Goal: Task Accomplishment & Management: Use online tool/utility

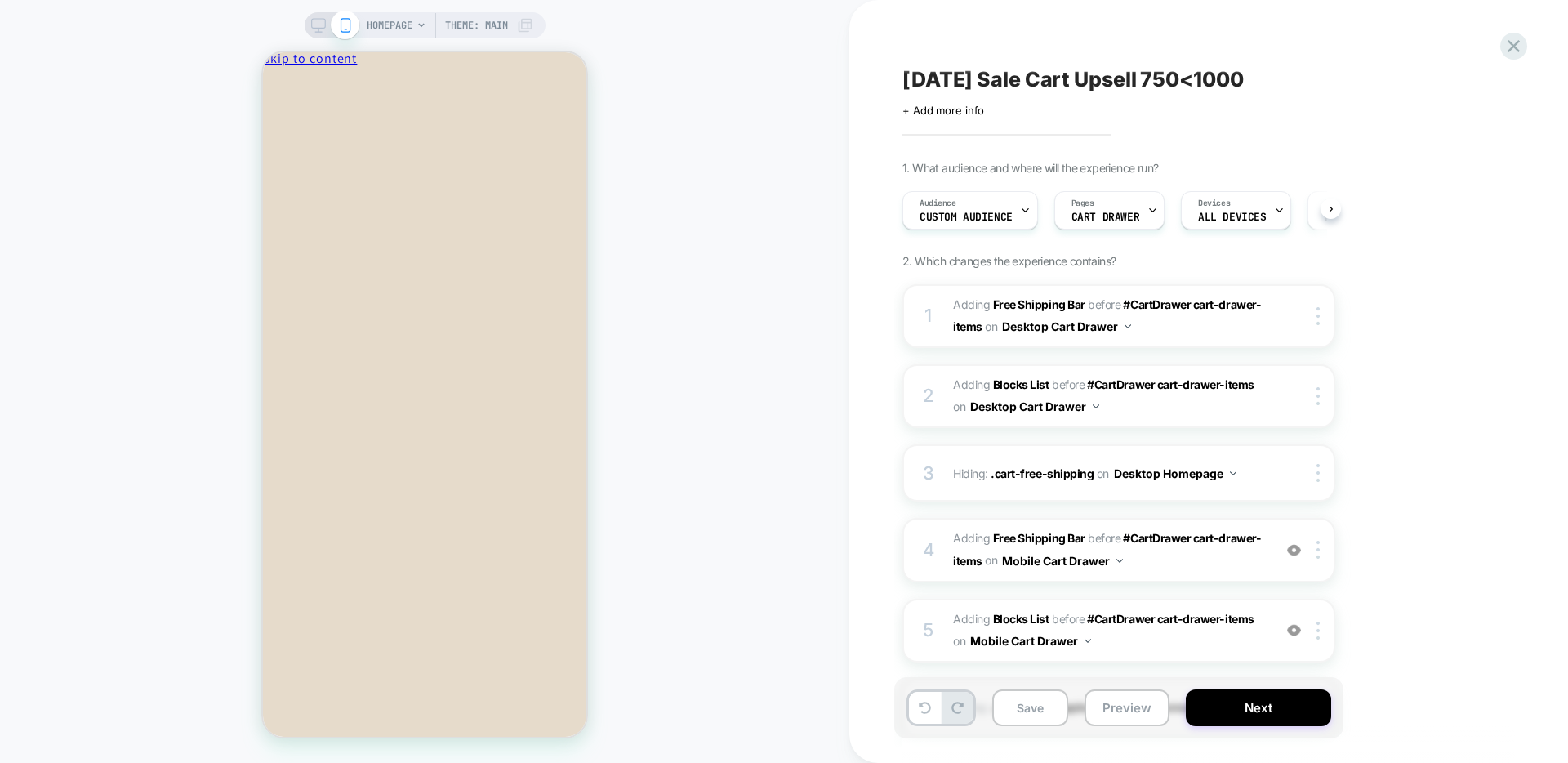
scroll to position [0, 1]
click at [0, 0] on icon at bounding box center [0, 0] width 0 height 0
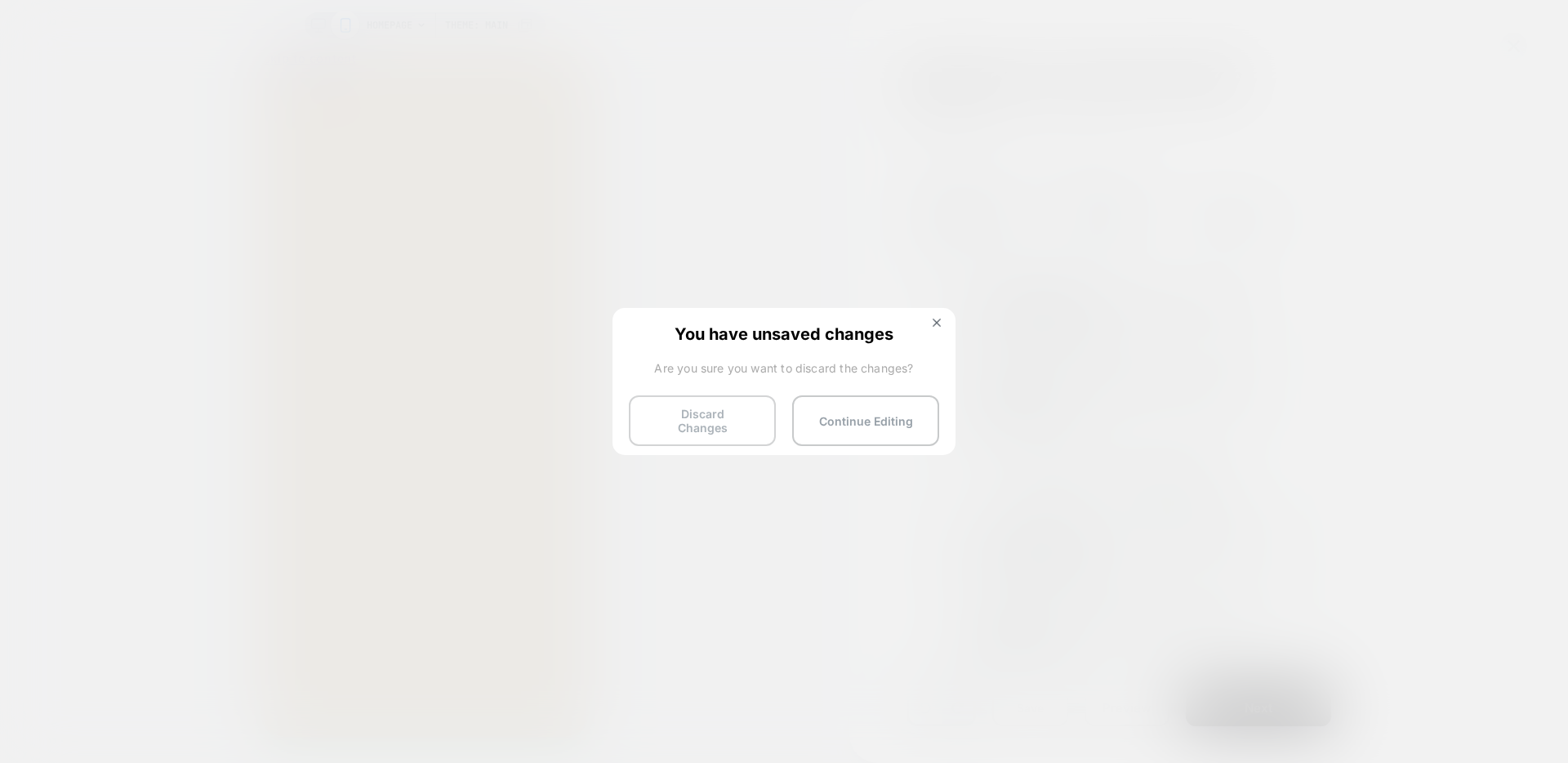
click at [710, 426] on button "Discard Changes" at bounding box center [703, 420] width 147 height 51
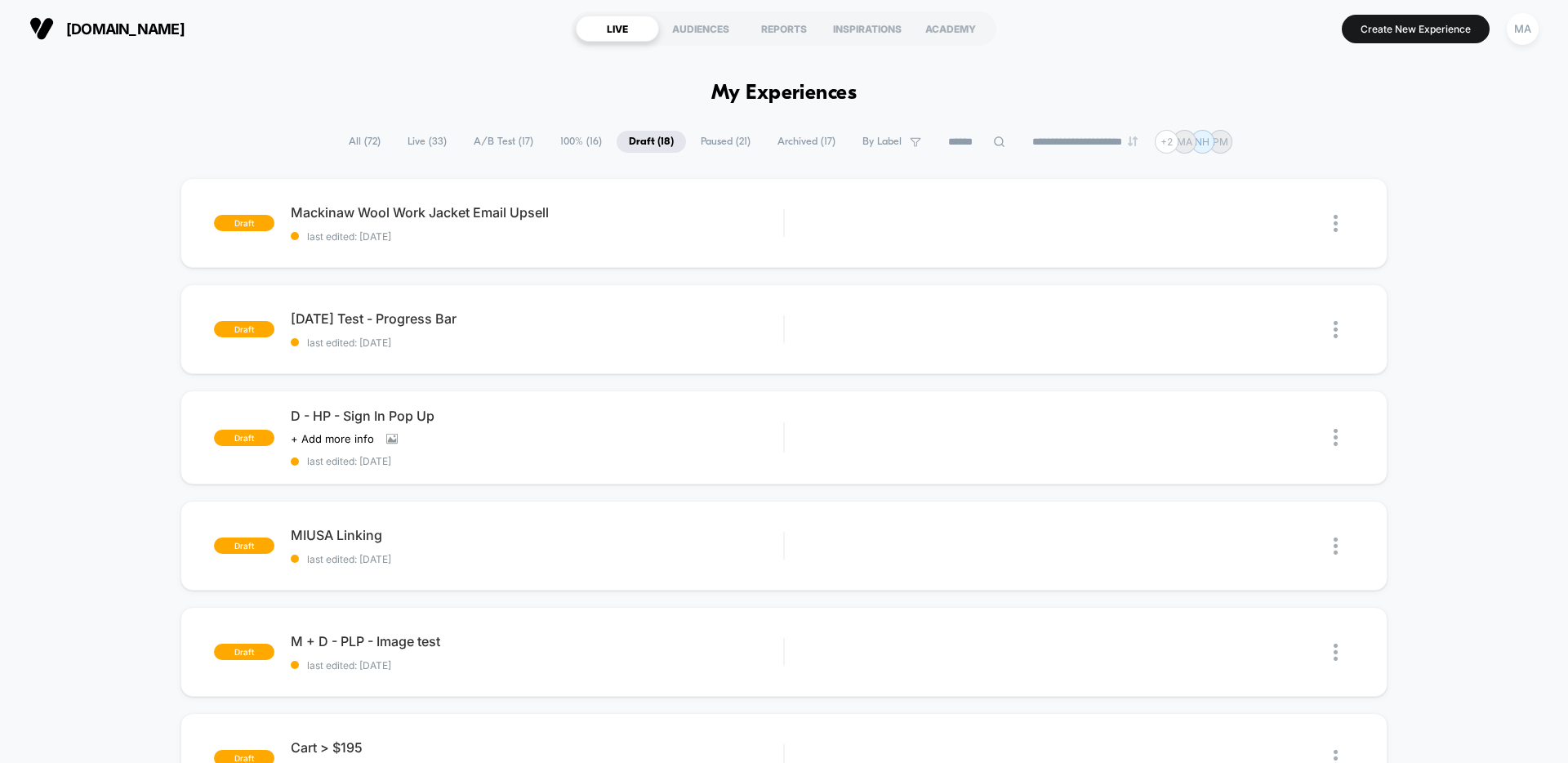
click at [418, 142] on span "Live ( 33 )" at bounding box center [427, 141] width 64 height 22
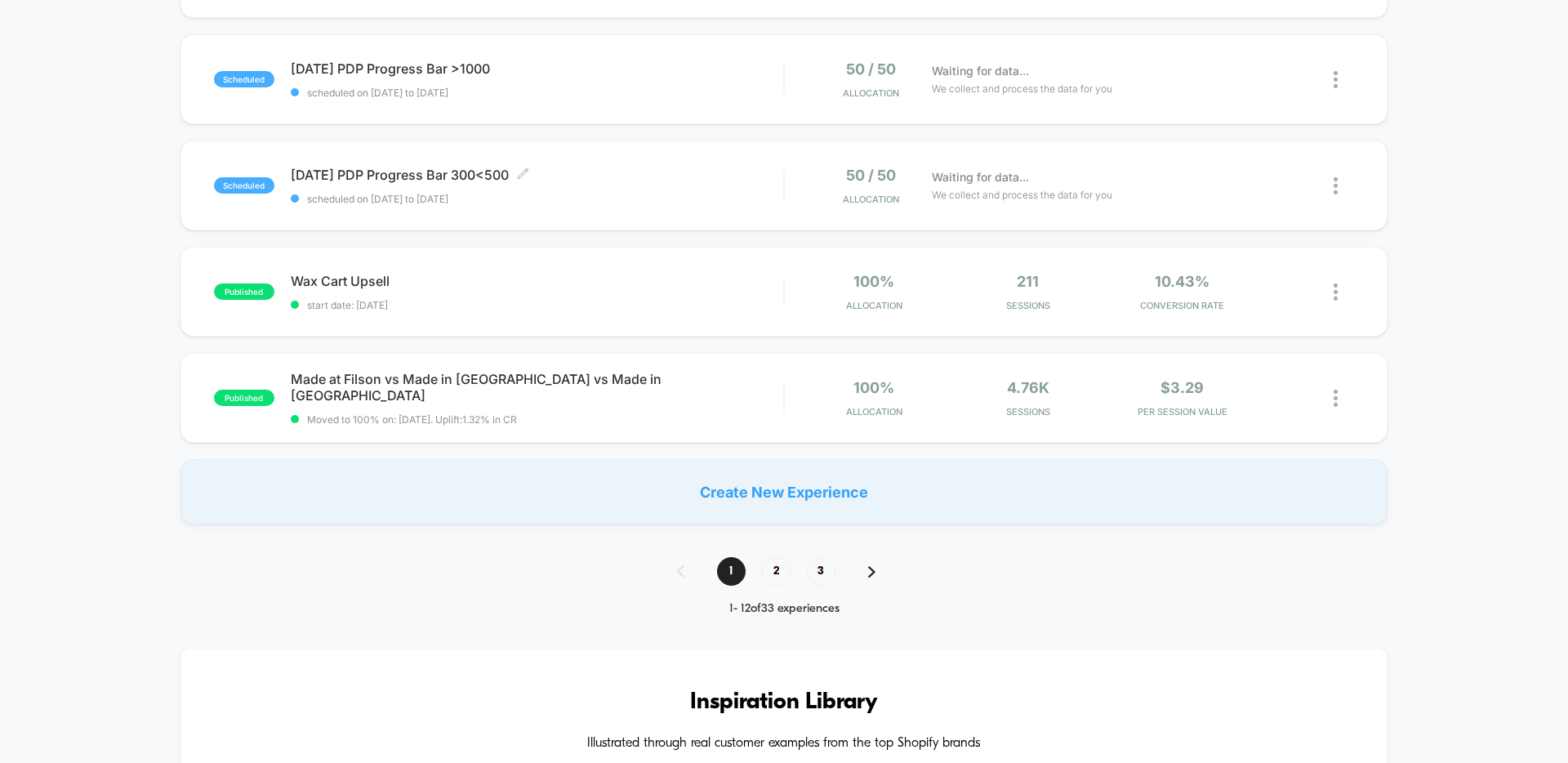
scroll to position [1008, 0]
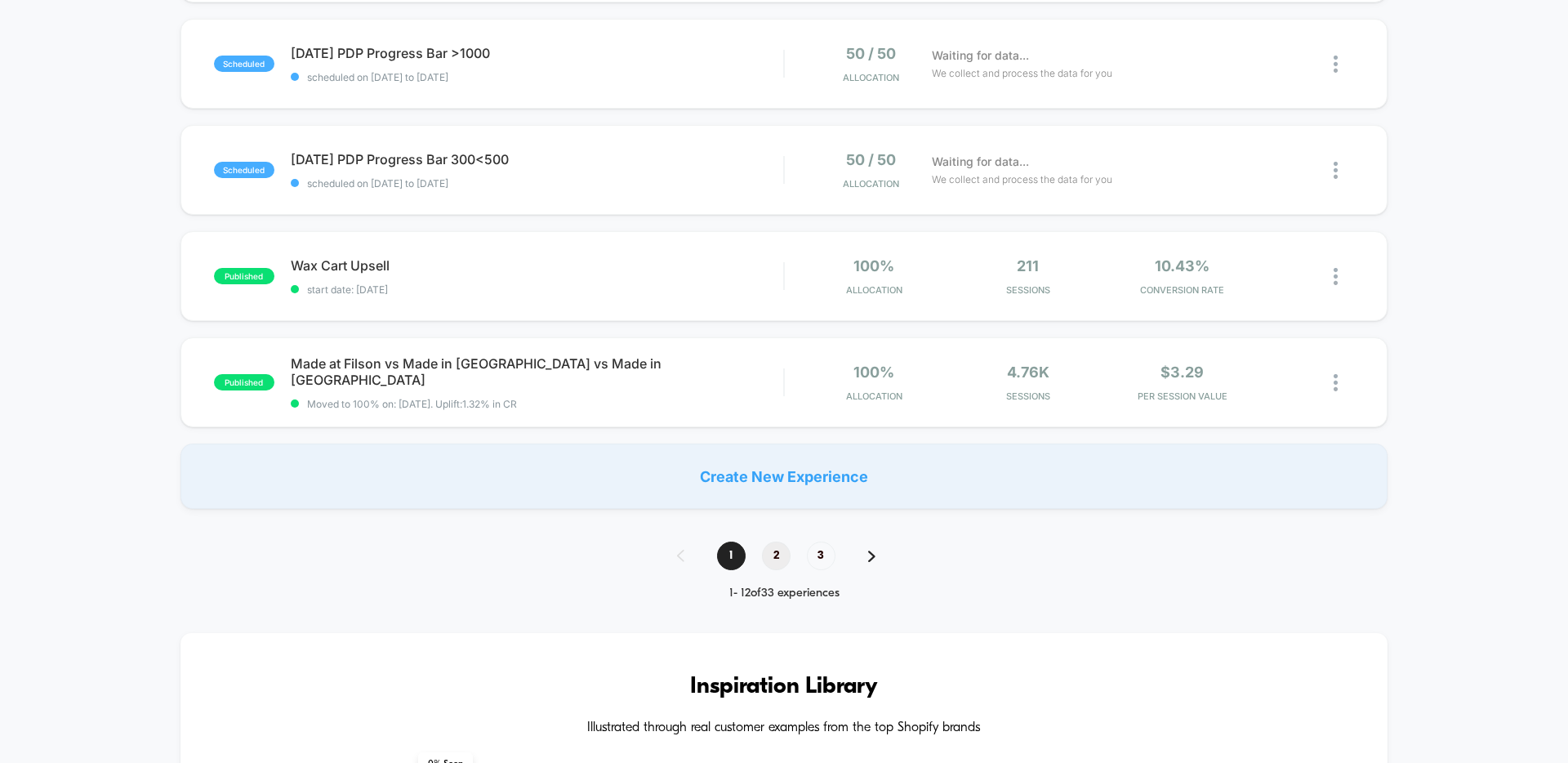
click at [776, 557] on span "2" at bounding box center [776, 556] width 29 height 29
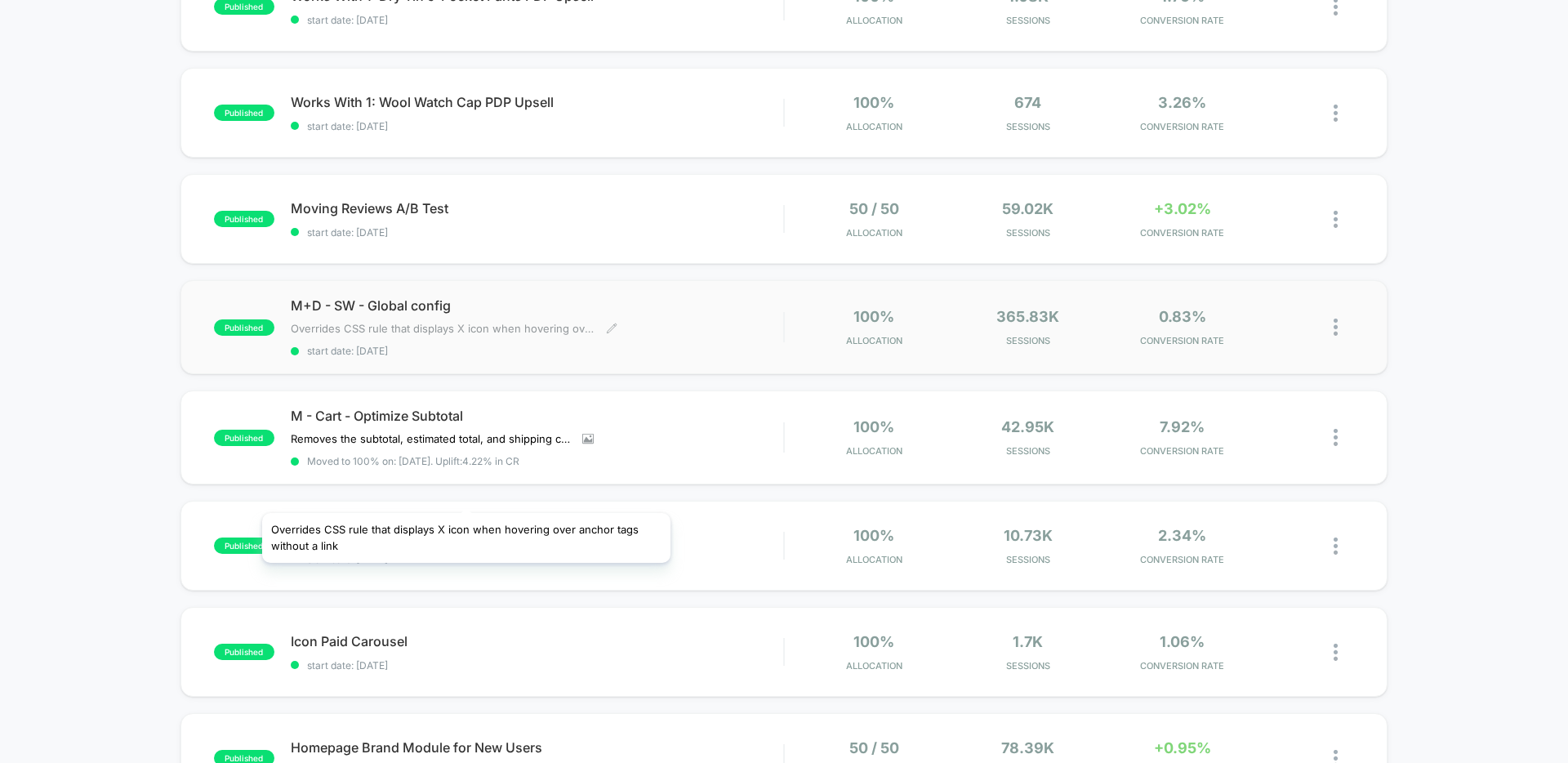
scroll to position [328, 0]
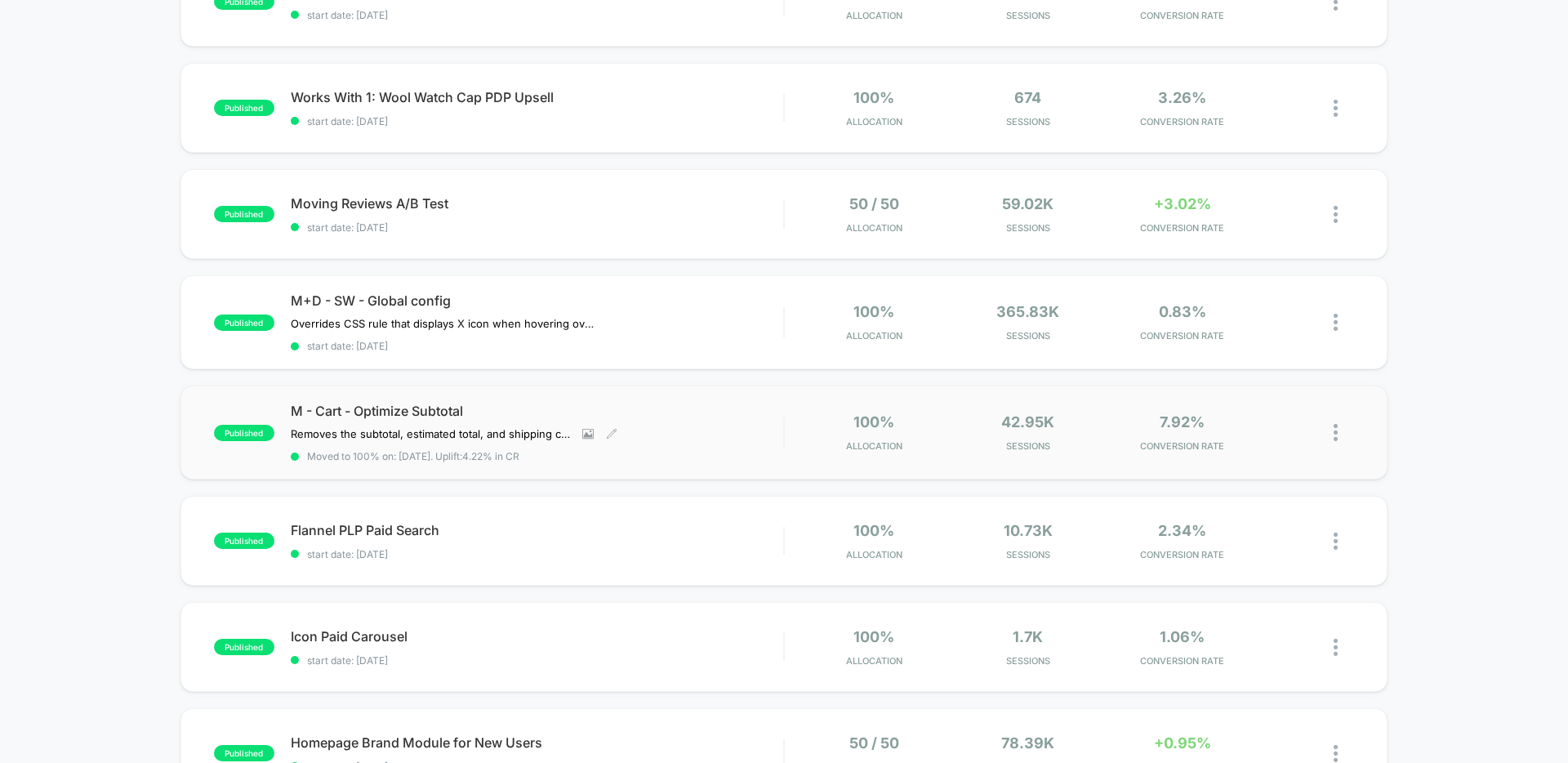
click at [549, 410] on span "M - Cart - Optimize Subtotal" at bounding box center [537, 411] width 493 height 16
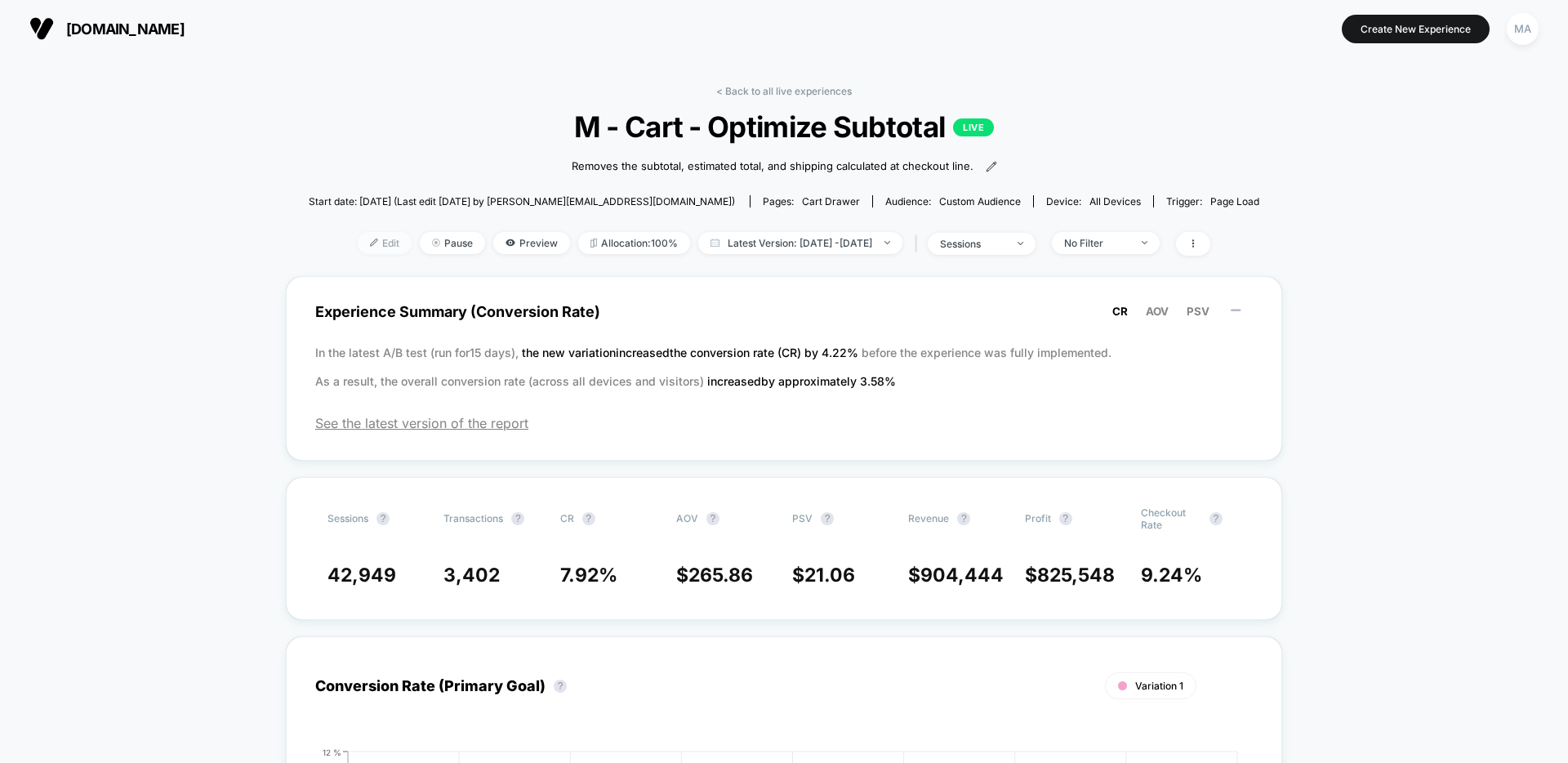
click at [358, 245] on span "Edit" at bounding box center [385, 243] width 53 height 22
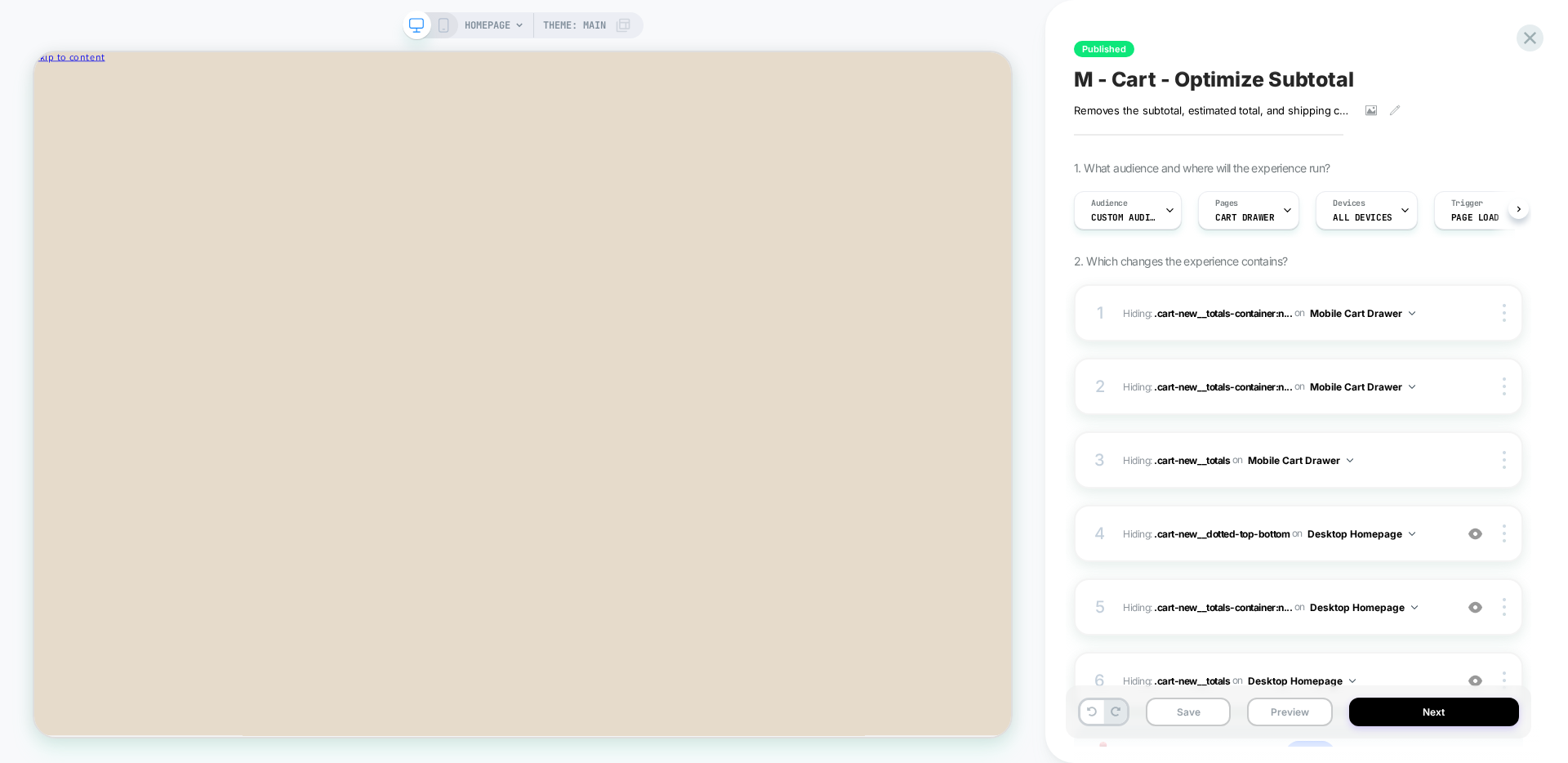
scroll to position [0, 1]
click at [589, 29] on span "Theme: MAIN" at bounding box center [575, 25] width 63 height 26
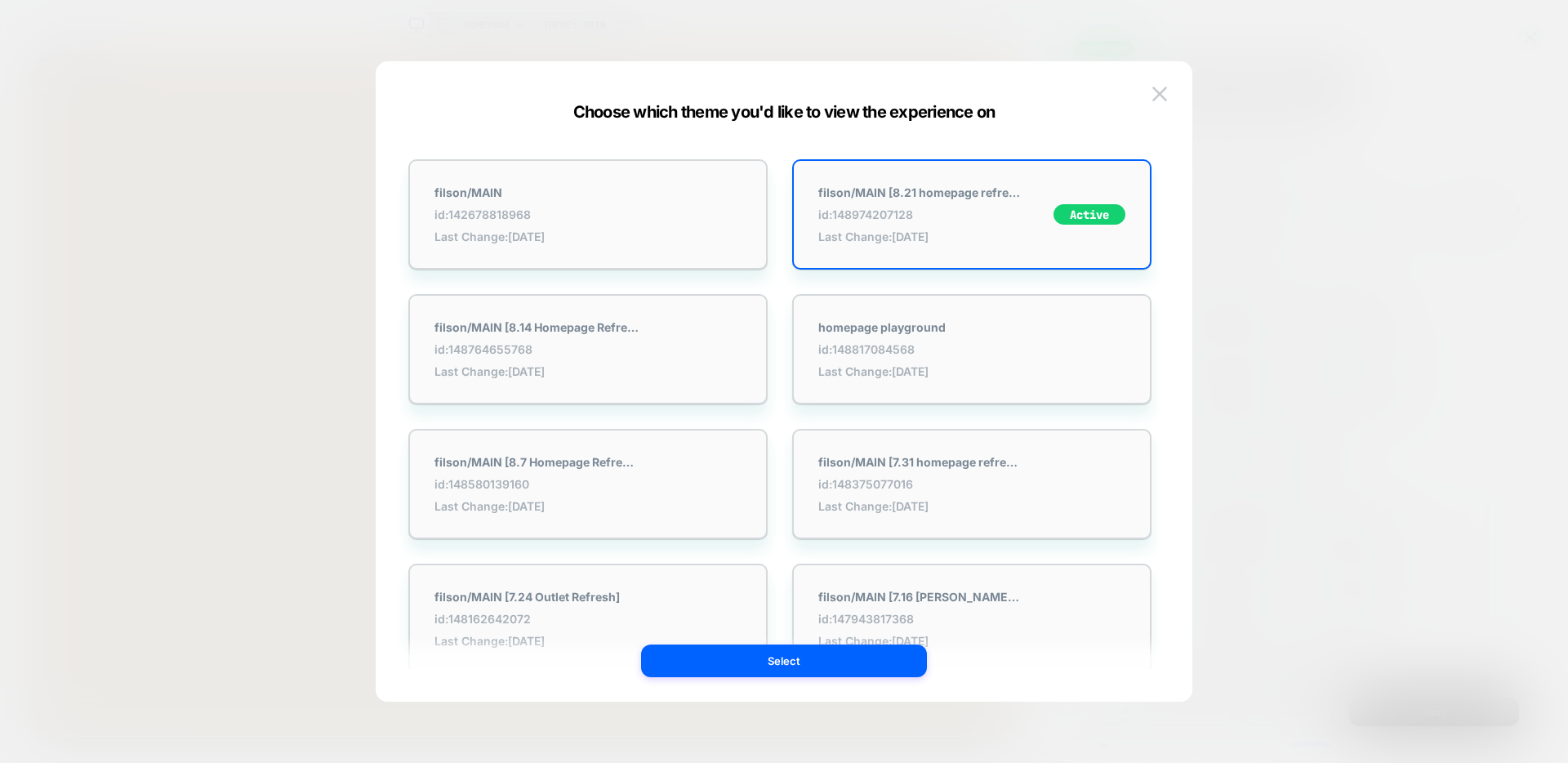
click at [525, 137] on div "filson/MAIN id: 142678818968 Last Change: [DATE] filson/MAIN [8.21 homepage ref…" at bounding box center [776, 381] width 768 height 575
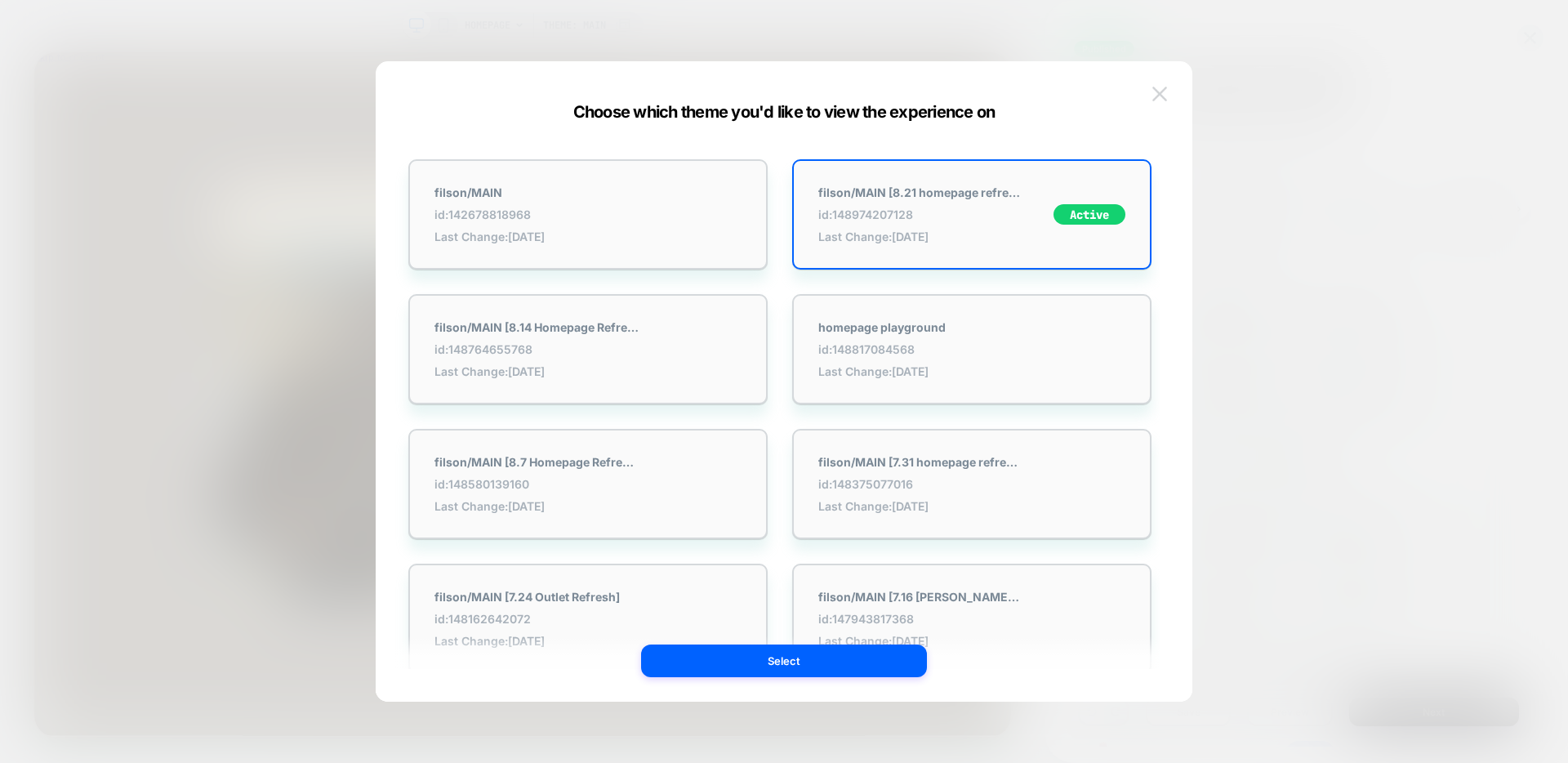
click at [1162, 97] on img at bounding box center [1159, 94] width 14 height 14
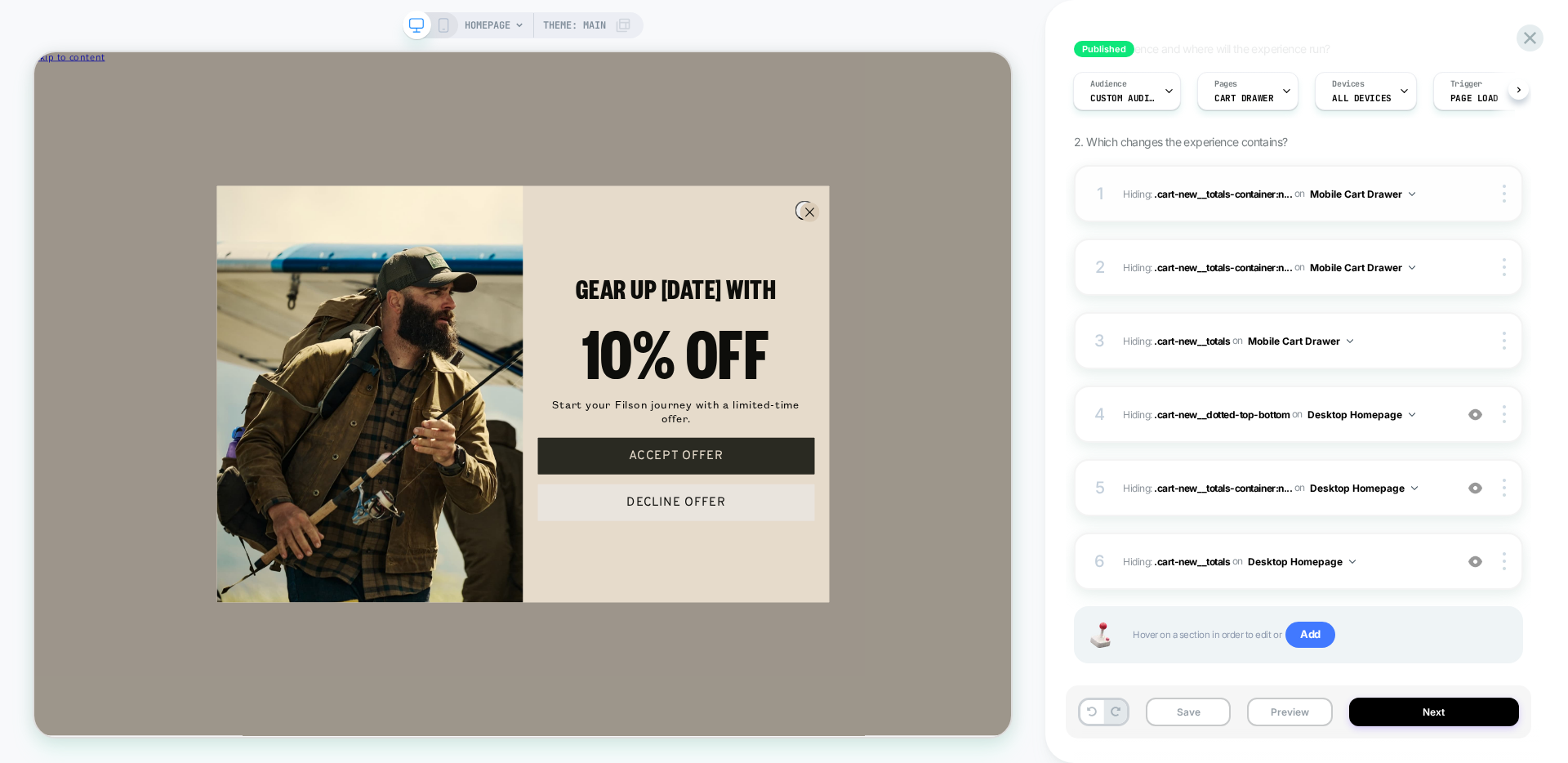
scroll to position [142, 0]
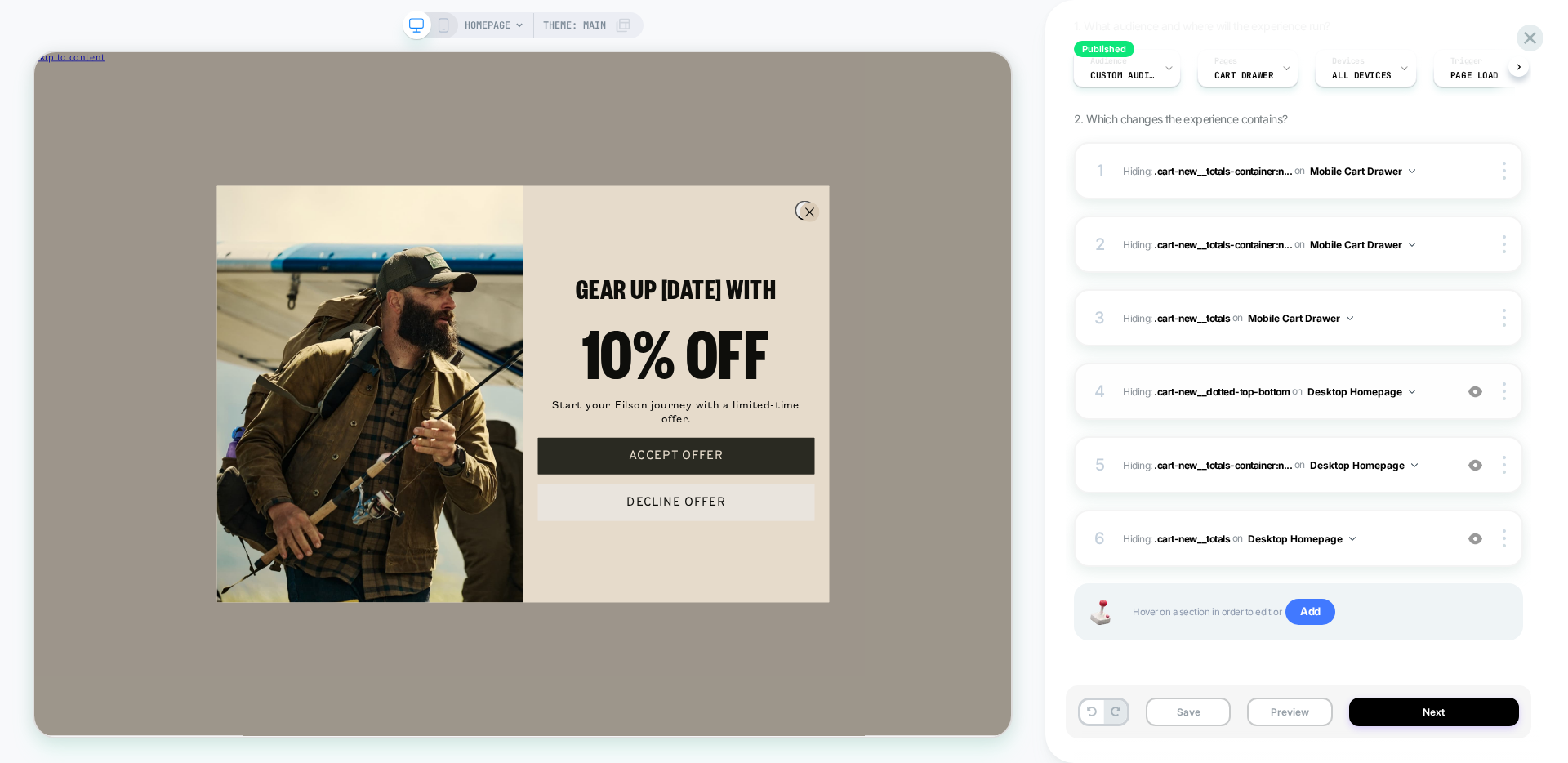
click at [1361, 392] on button "Desktop Homepage" at bounding box center [1361, 391] width 108 height 20
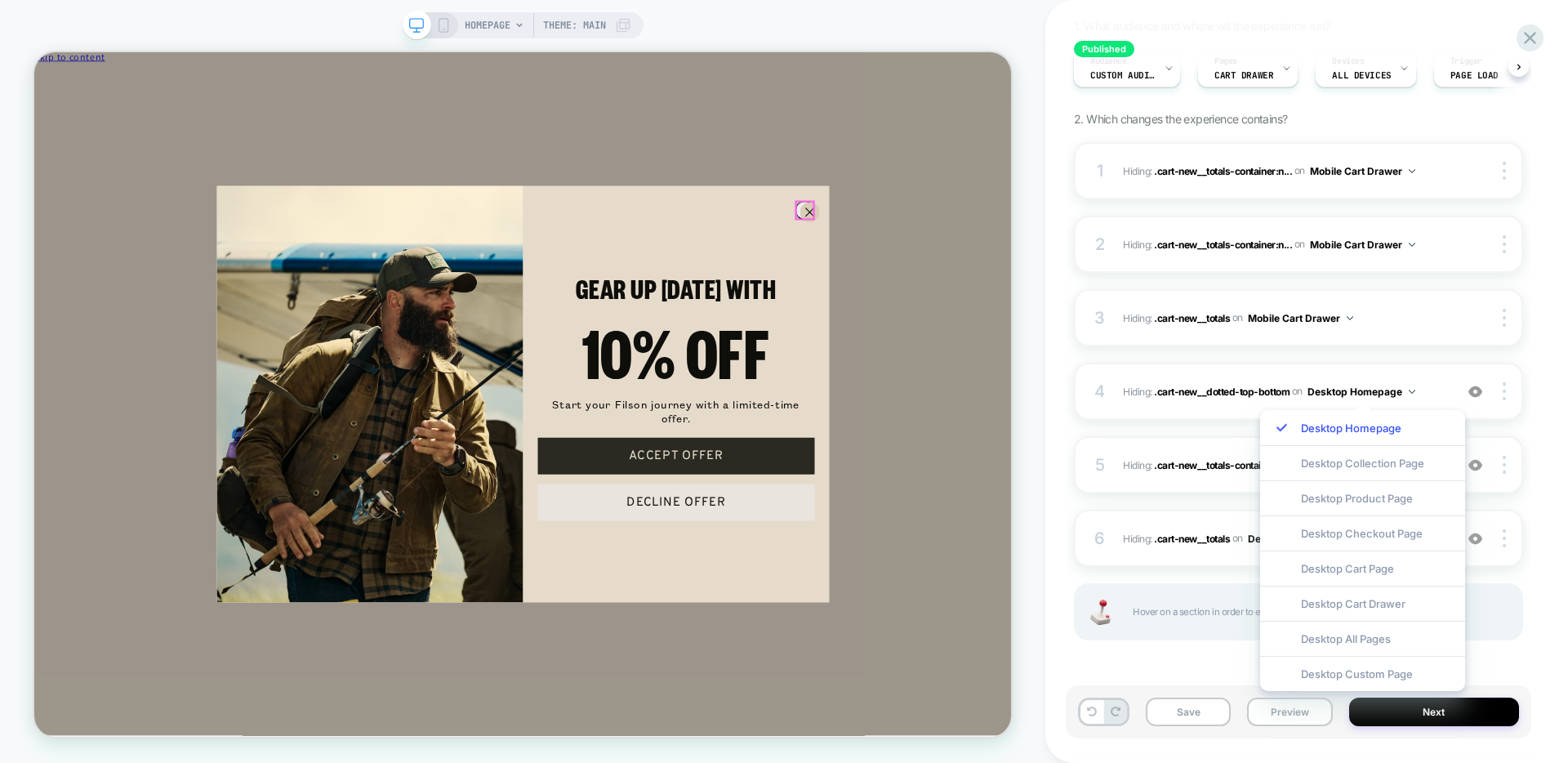
click at [1064, 256] on circle "Close dialog" at bounding box center [1068, 265] width 25 height 25
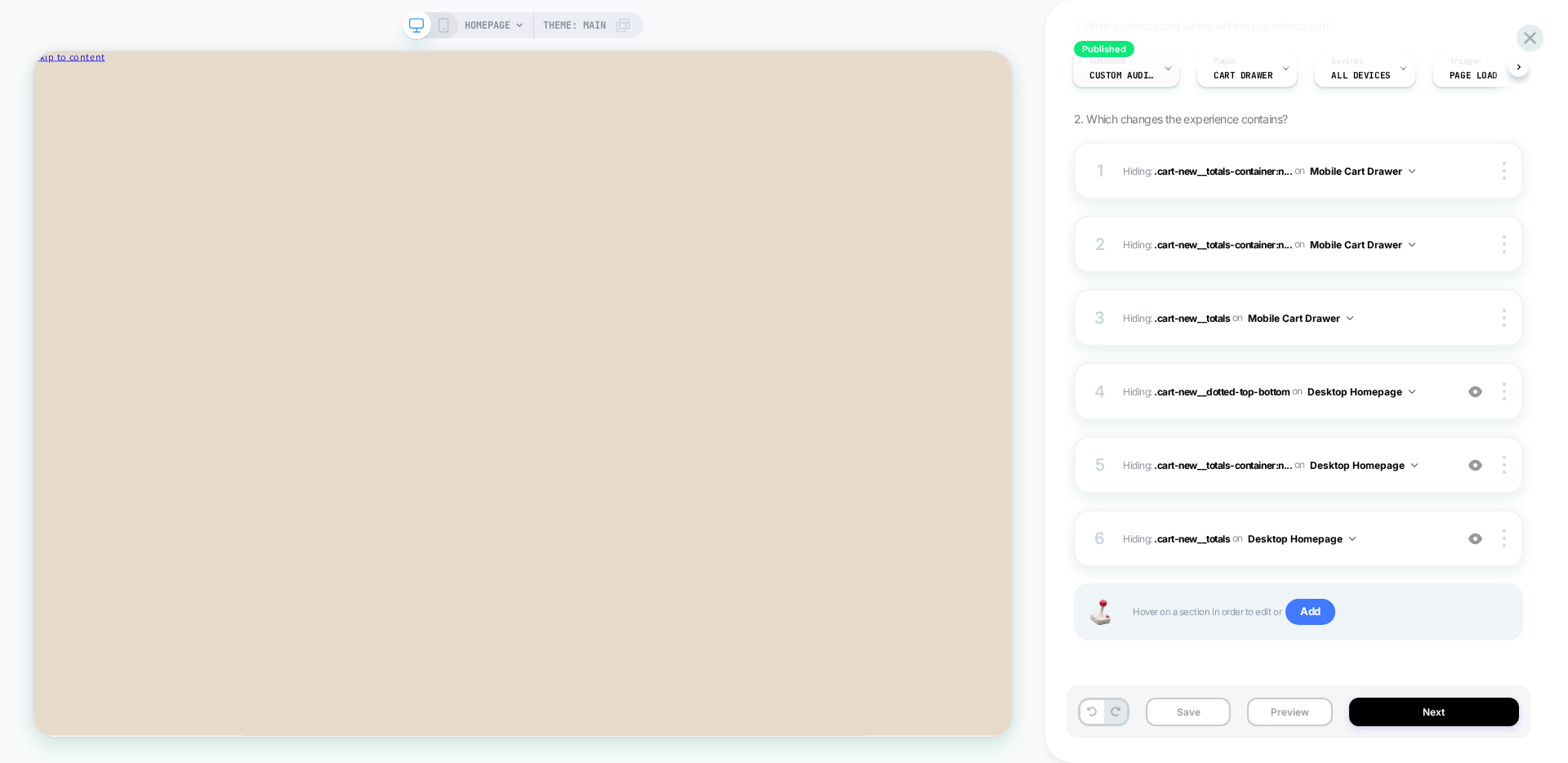
click at [1111, 78] on span "Custom Audience" at bounding box center [1122, 75] width 65 height 11
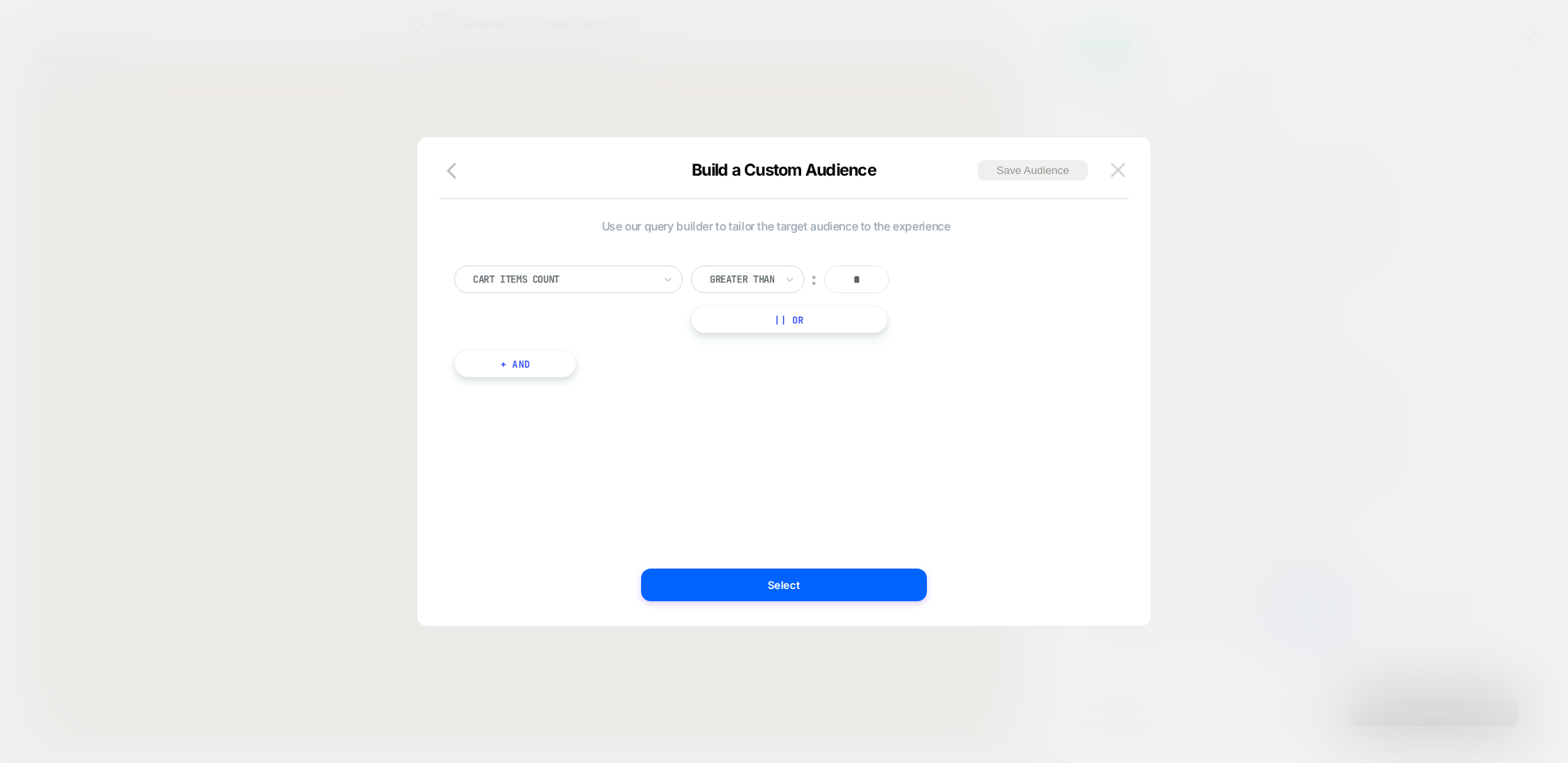
click at [1112, 175] on img at bounding box center [1117, 169] width 14 height 14
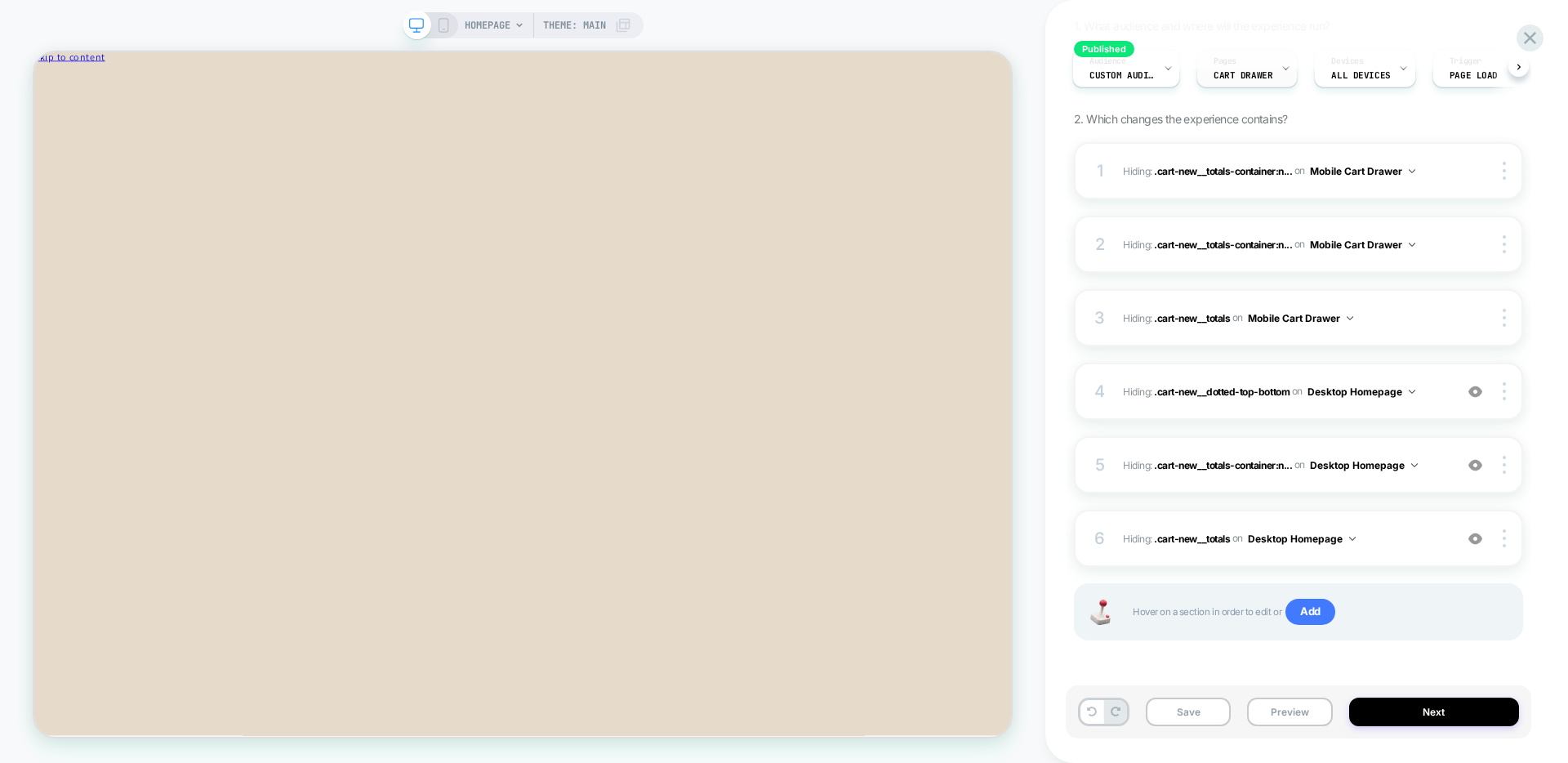
click at [0, 0] on span "CART DRAWER" at bounding box center [0, 0] width 0 height 0
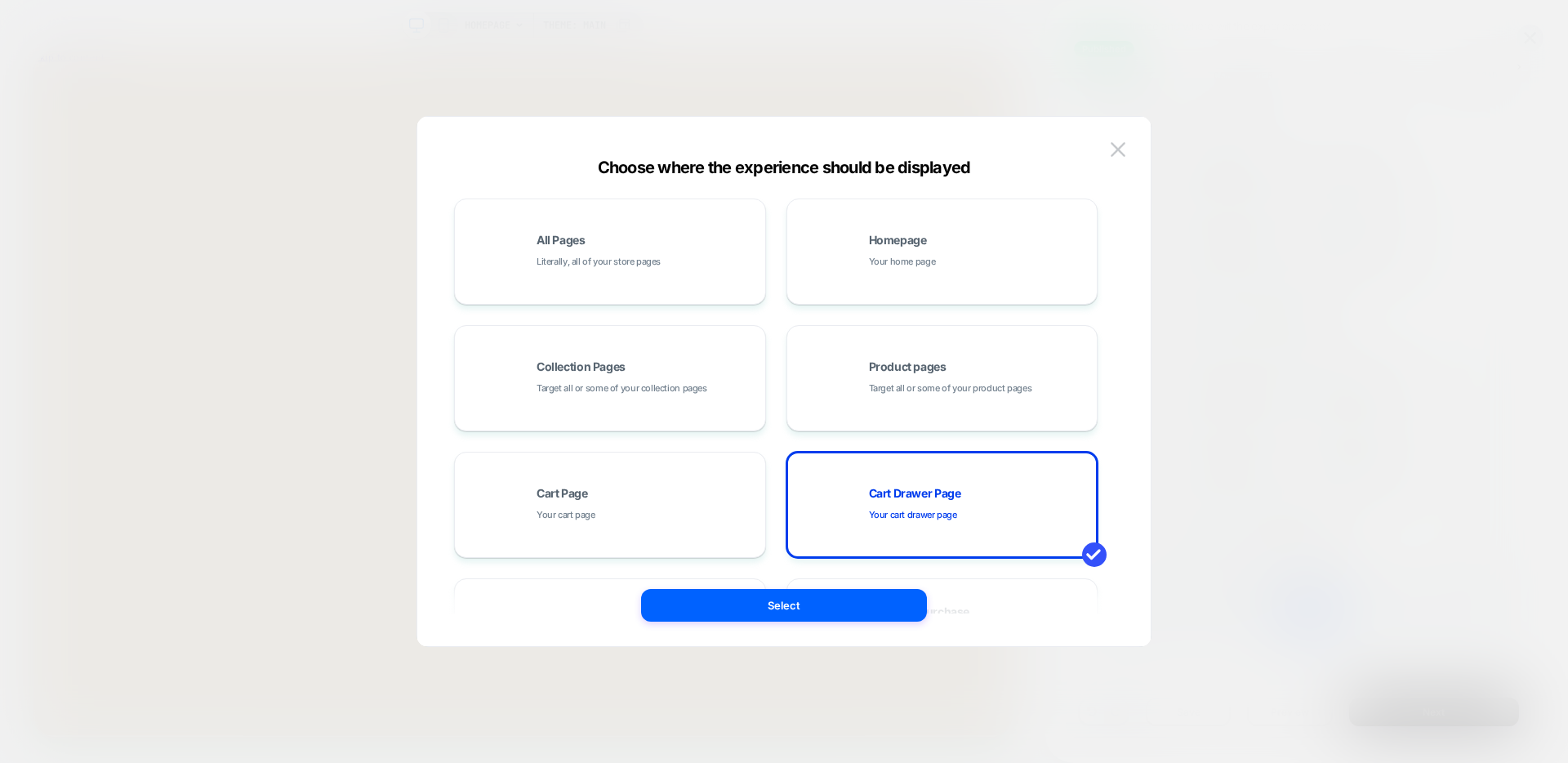
click at [1258, 105] on div at bounding box center [784, 381] width 1568 height 763
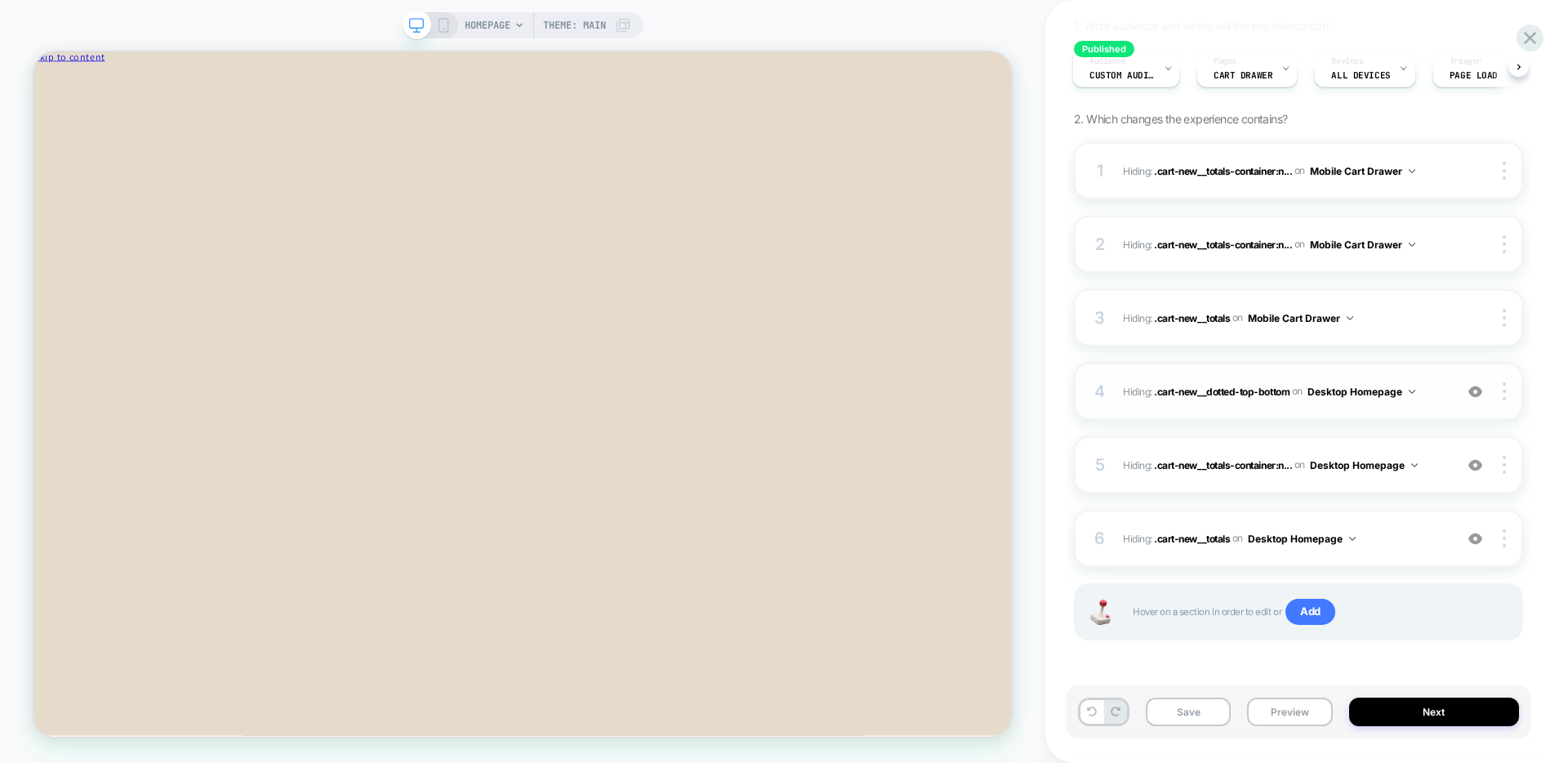
click at [1355, 391] on button "Desktop Homepage" at bounding box center [1361, 391] width 108 height 20
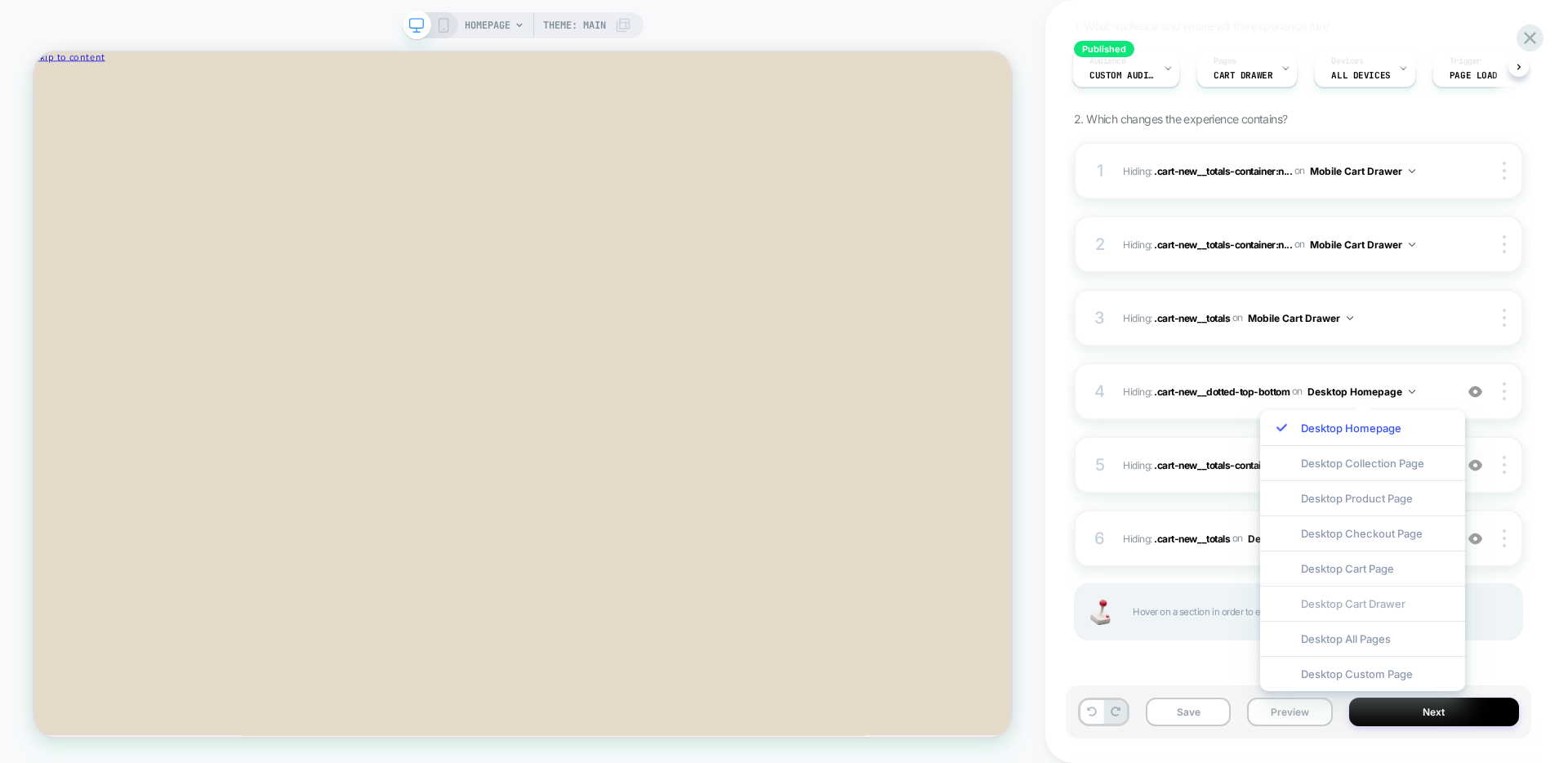
click at [1371, 604] on div "Desktop Cart Drawer" at bounding box center [1363, 603] width 205 height 35
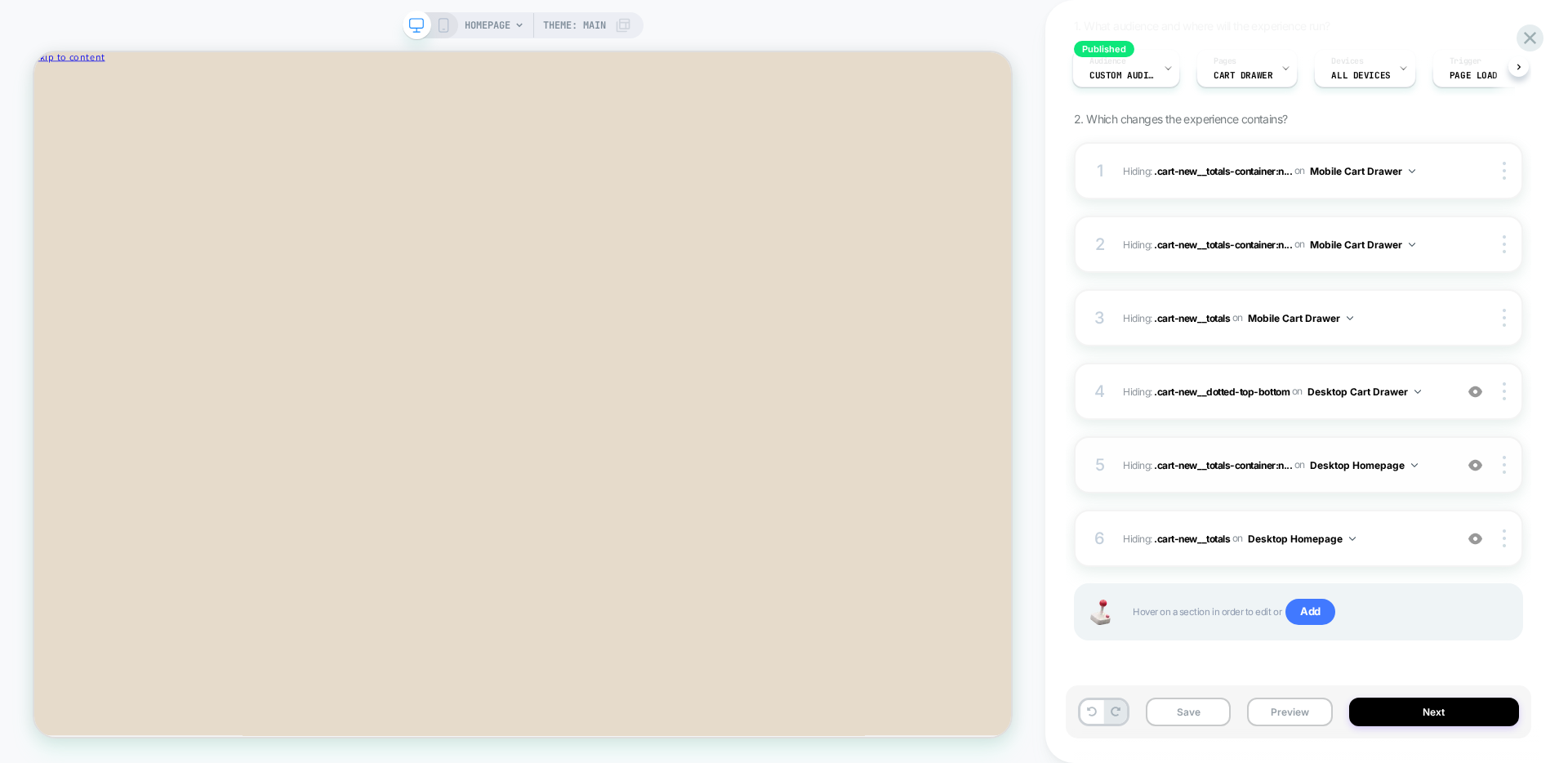
click at [1370, 467] on button "Desktop Homepage" at bounding box center [1364, 464] width 108 height 20
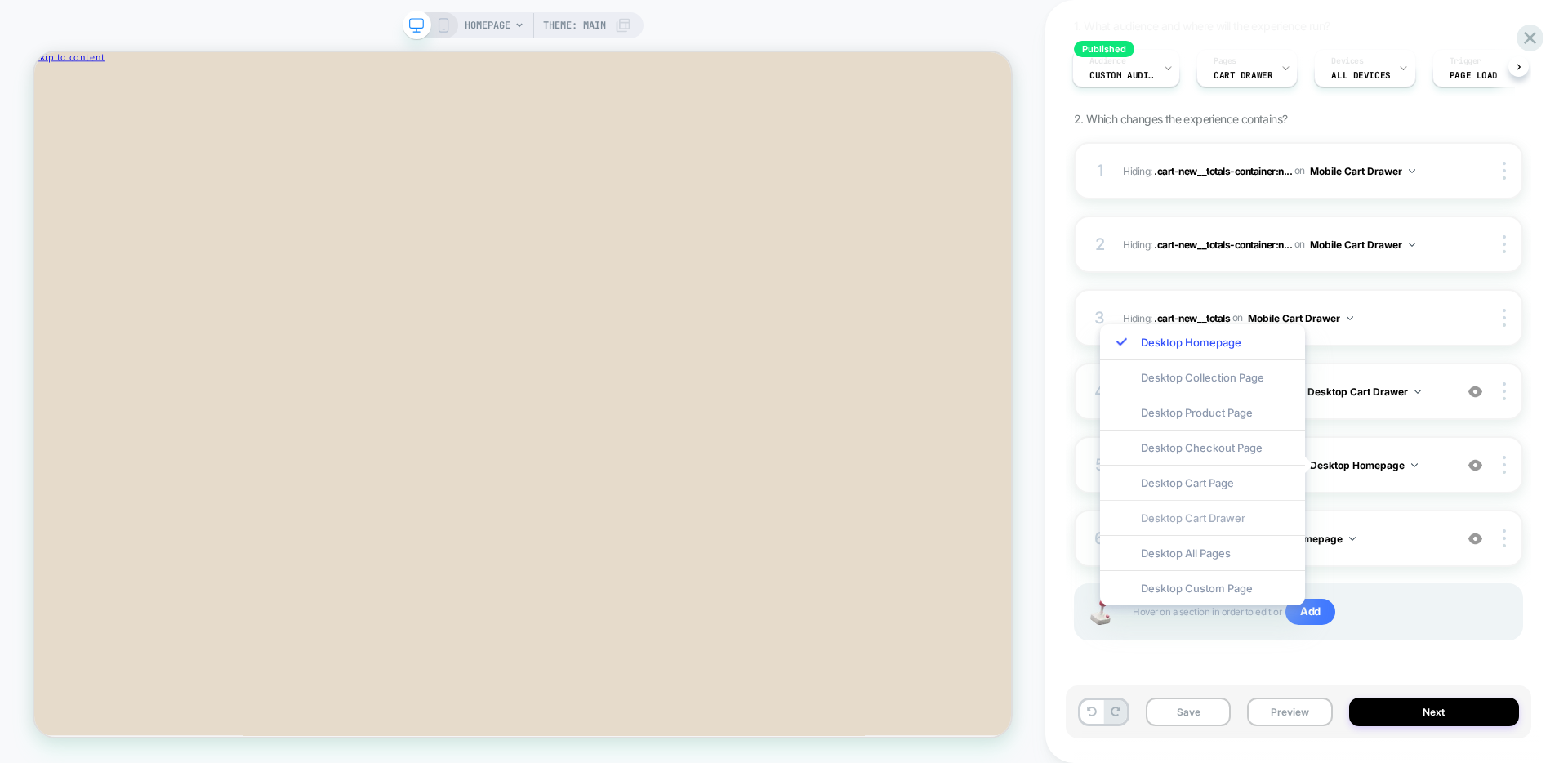
click at [1210, 517] on div "Desktop Cart Drawer" at bounding box center [1202, 517] width 205 height 35
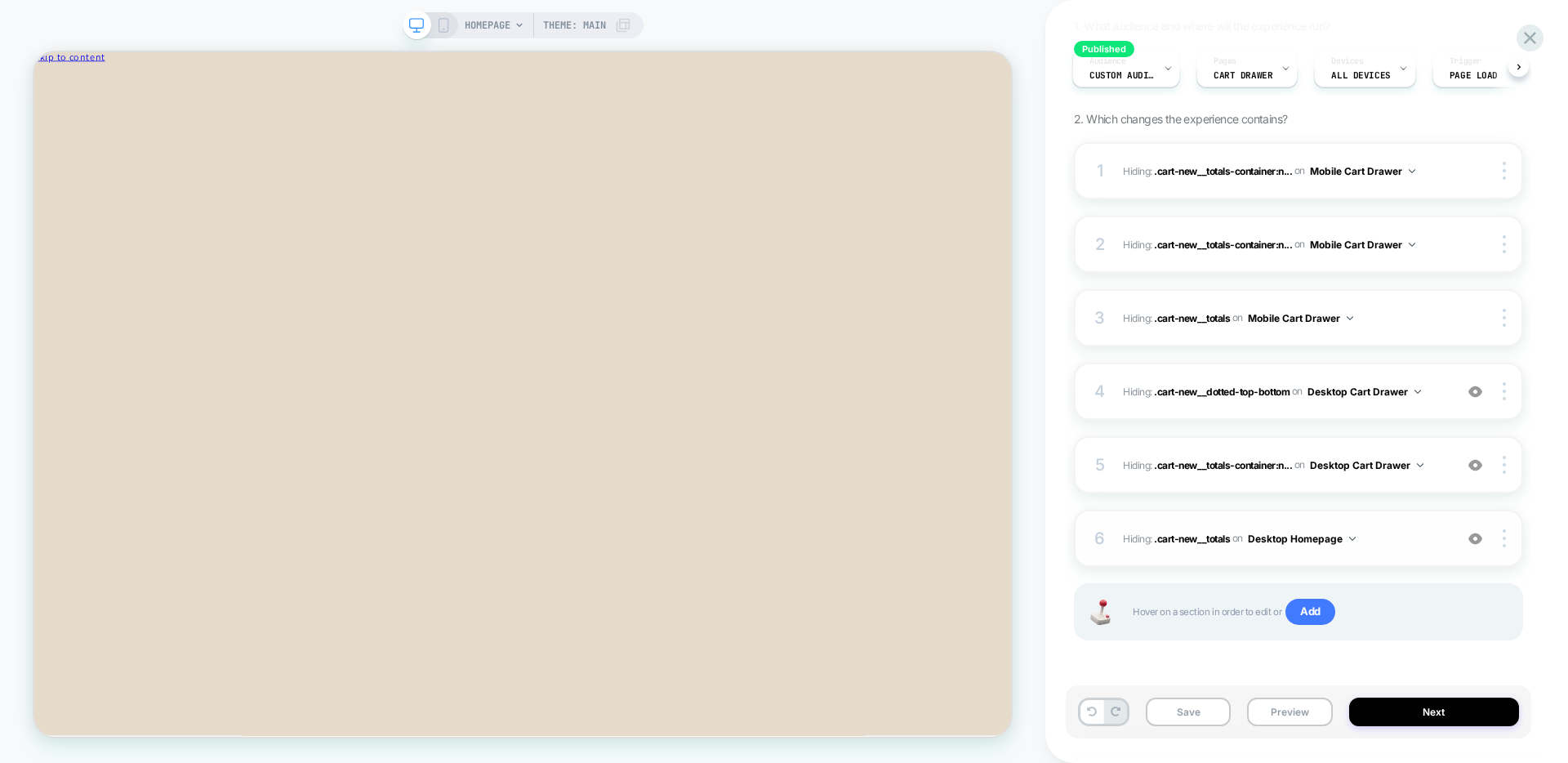
click at [1316, 540] on button "Desktop Homepage" at bounding box center [1302, 538] width 108 height 20
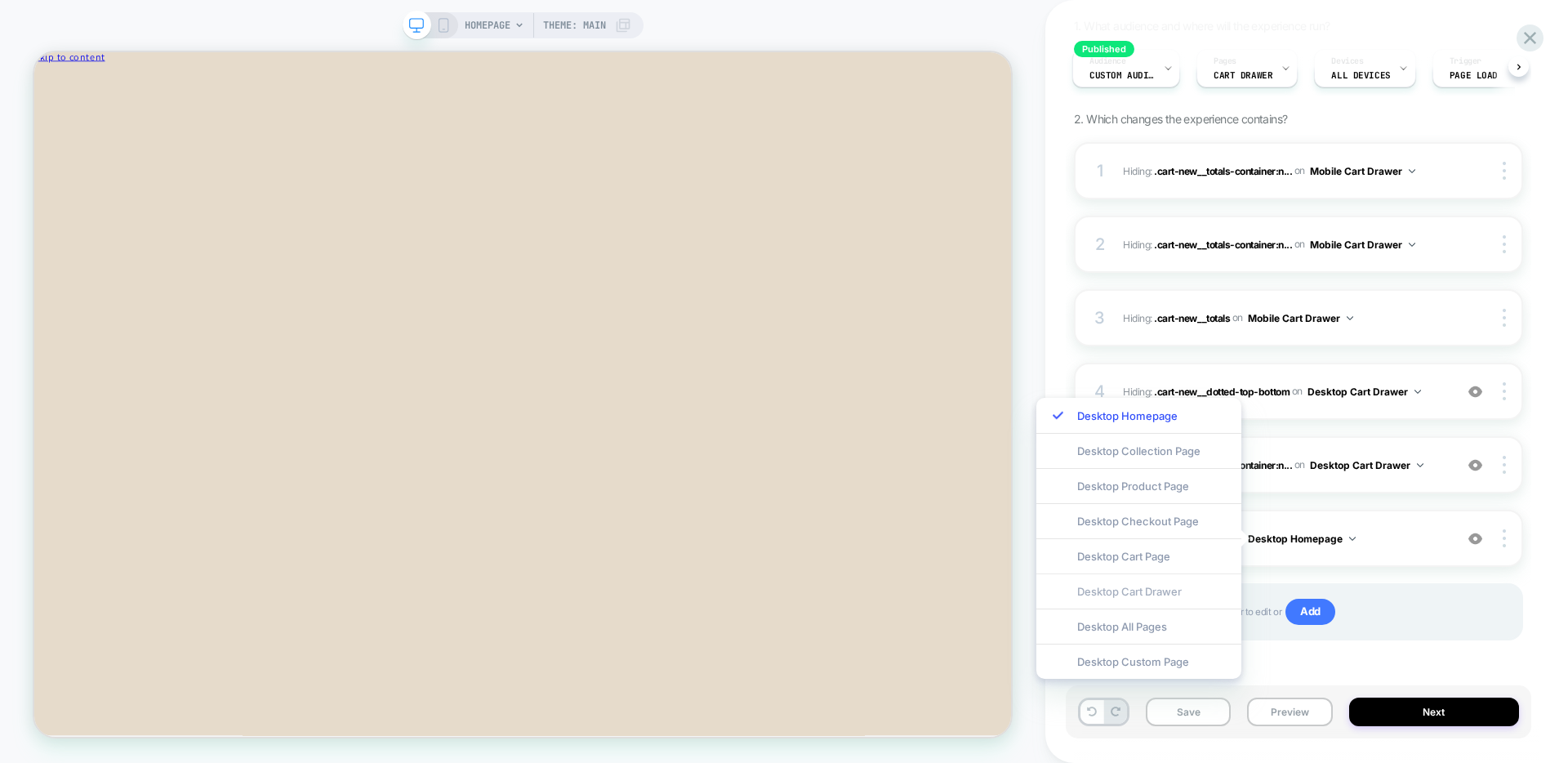
click at [1138, 594] on div "Desktop Cart Drawer" at bounding box center [1138, 590] width 205 height 35
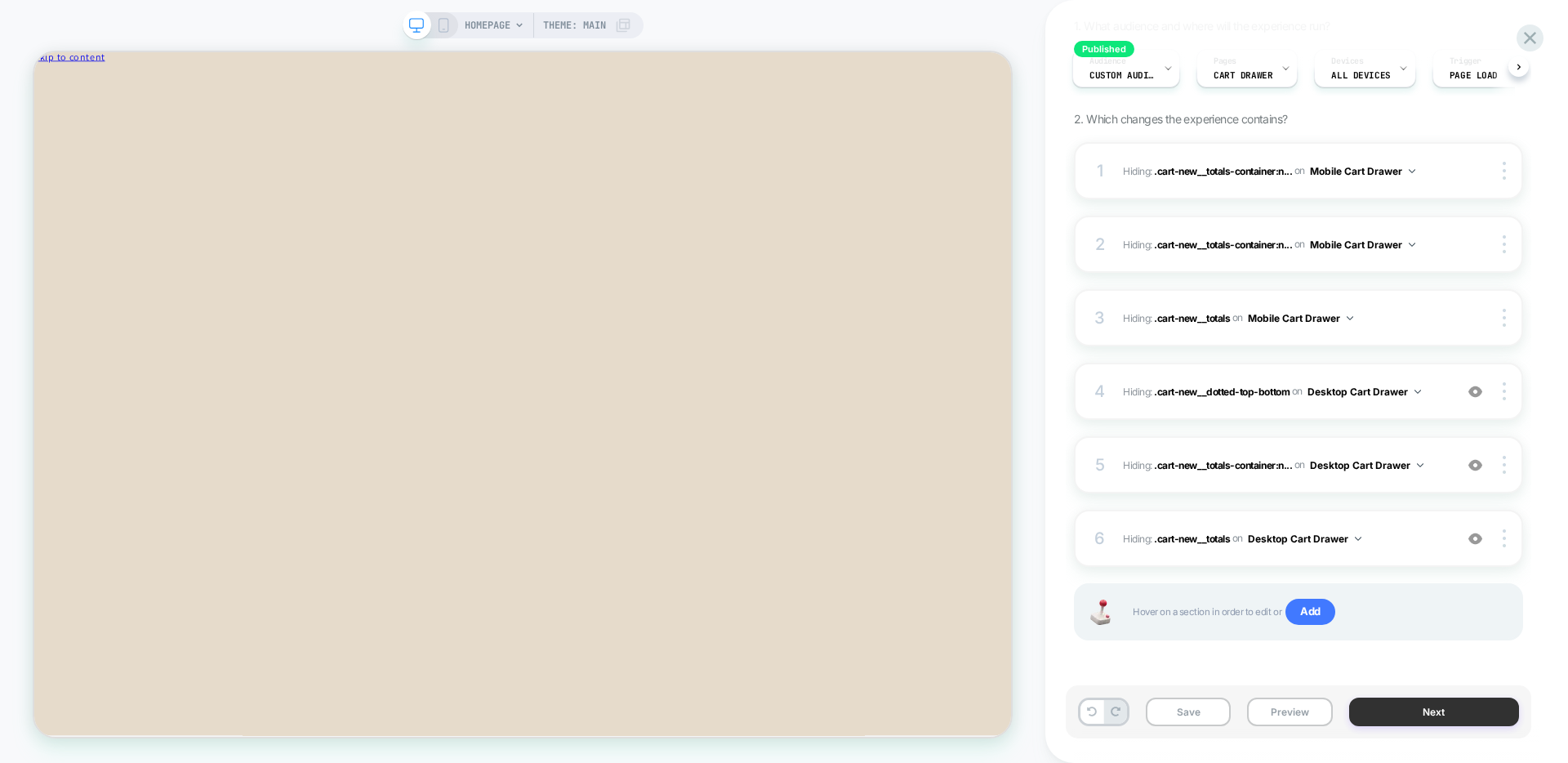
click at [0, 0] on button "Next" at bounding box center [0, 0] width 0 height 0
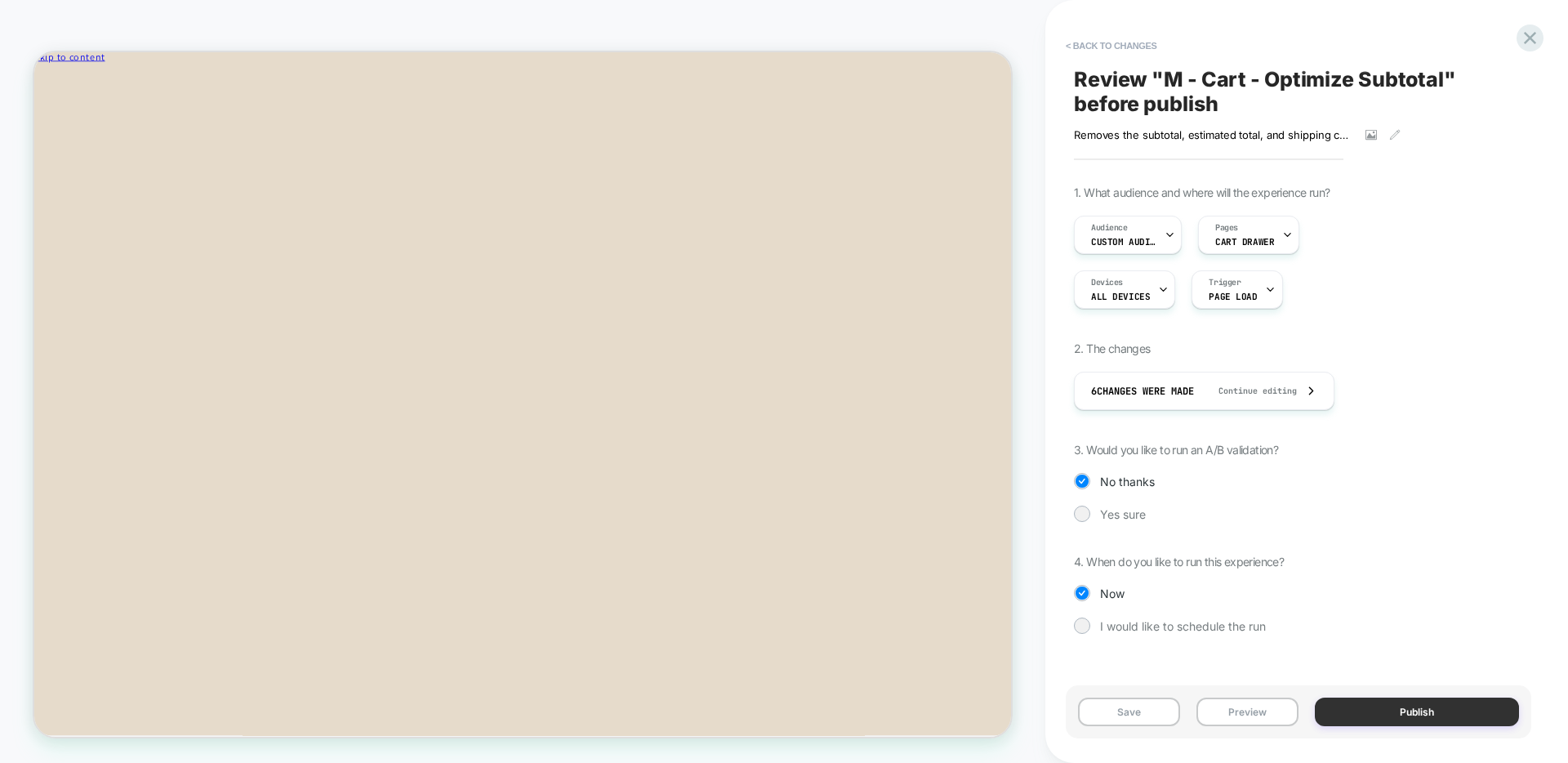
click at [1392, 714] on button "Publish" at bounding box center [1417, 711] width 204 height 29
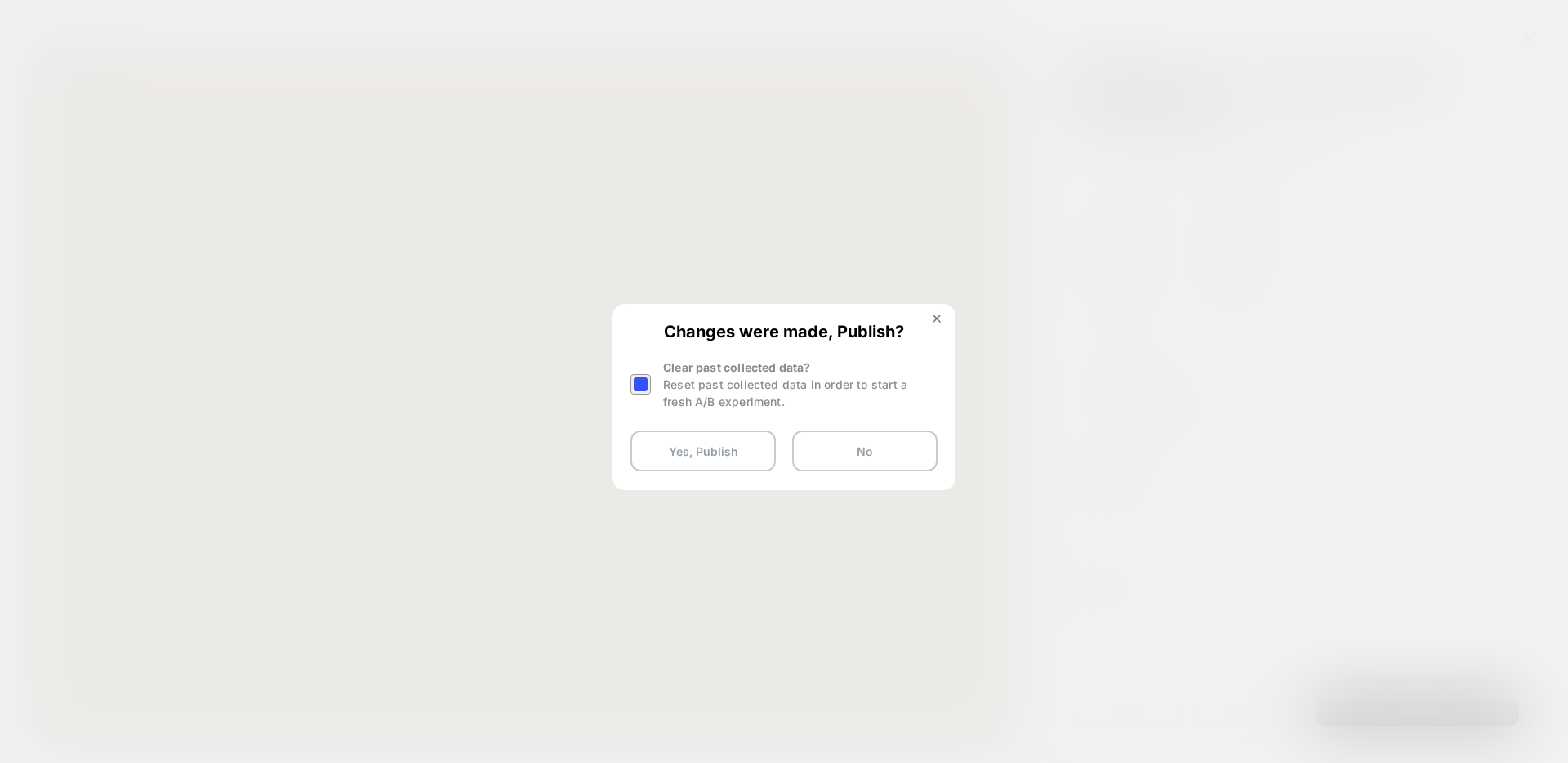
click at [643, 387] on div at bounding box center [640, 384] width 20 height 20
click at [708, 453] on button "Yes, Publish" at bounding box center [703, 451] width 145 height 41
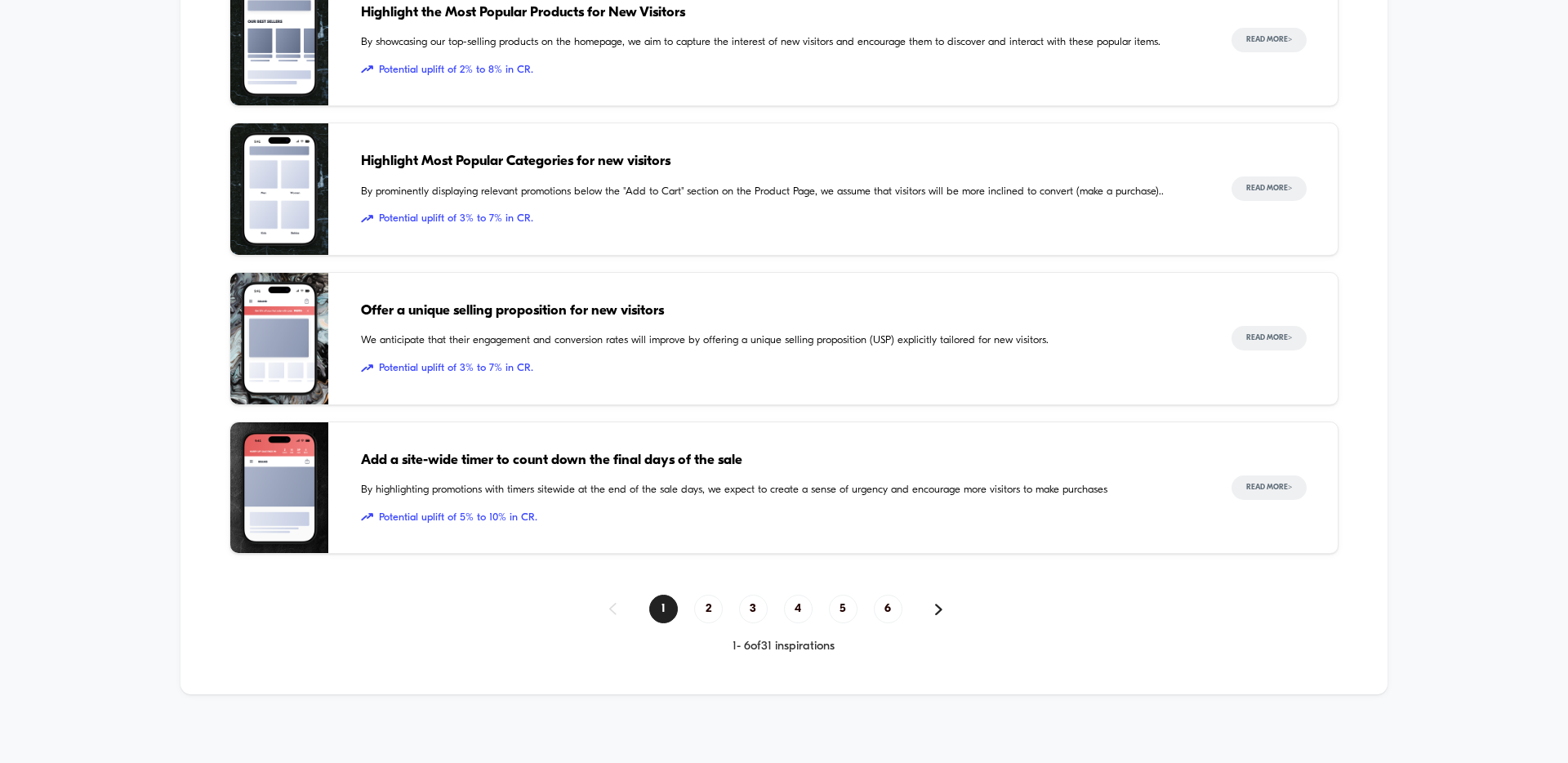
scroll to position [2235, 0]
click at [707, 609] on span "2" at bounding box center [709, 607] width 29 height 29
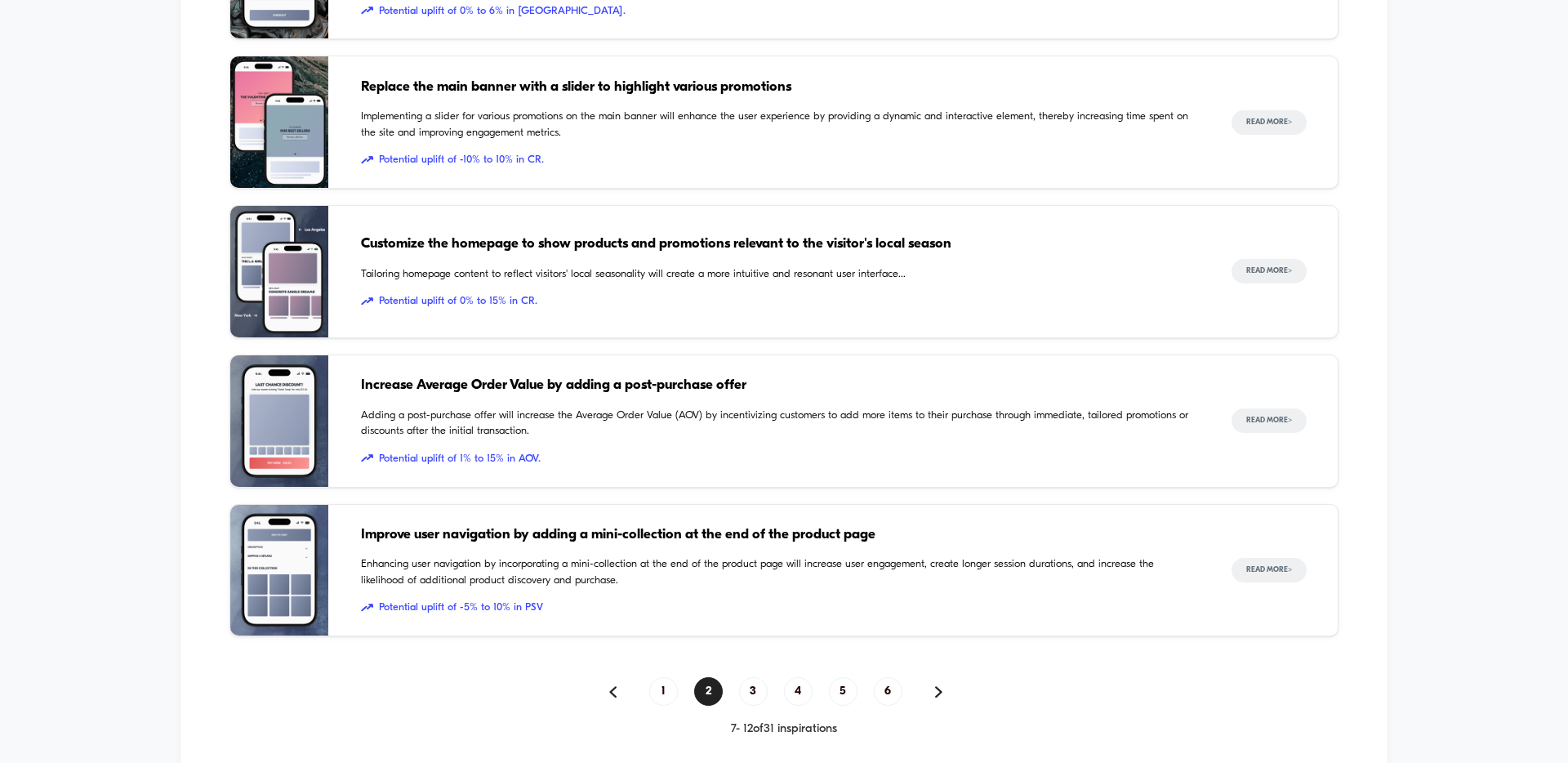
scroll to position [2153, 0]
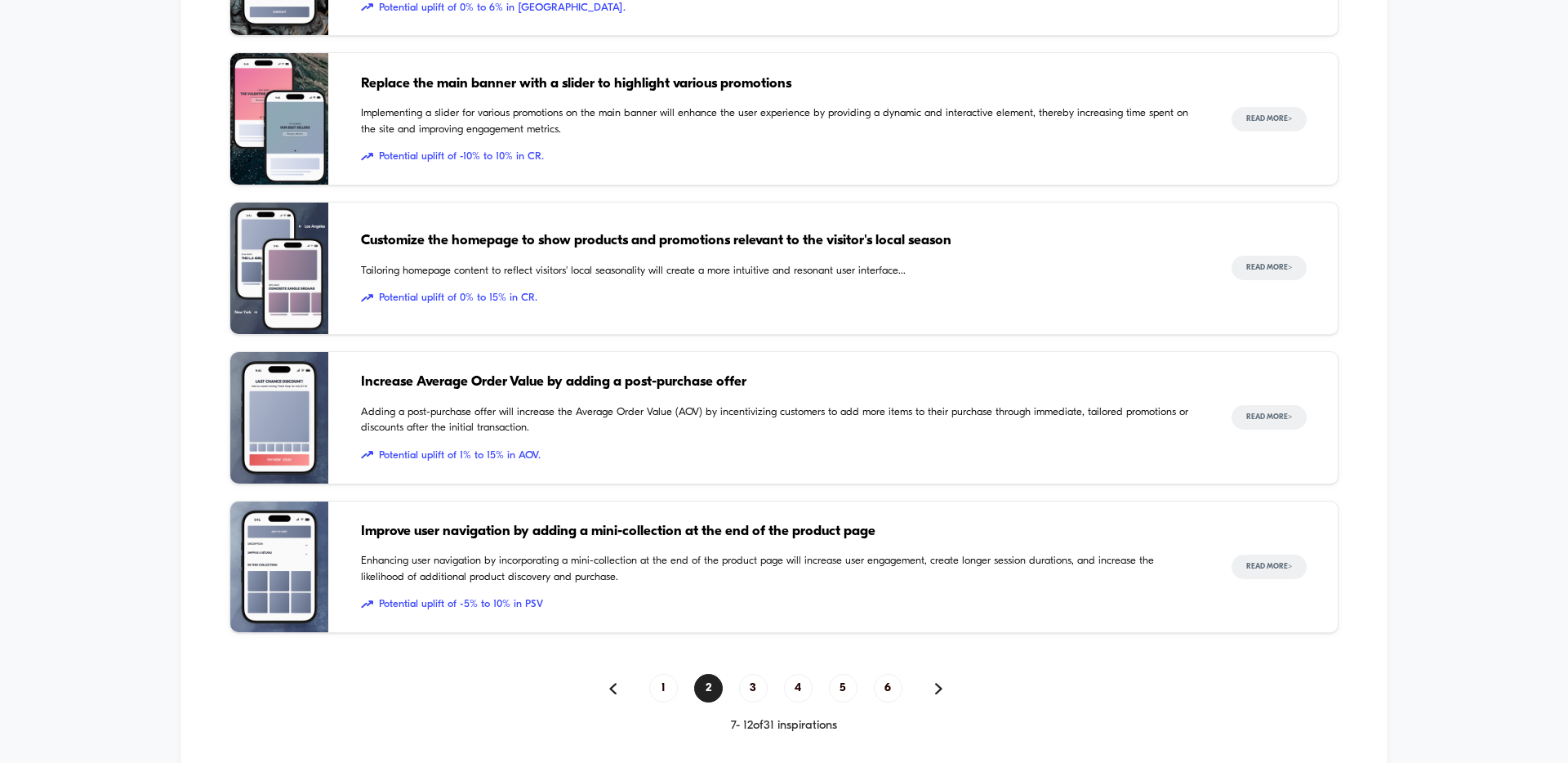
click at [514, 386] on span "Increase Average Order Value by adding a post-purchase offer" at bounding box center [780, 382] width 838 height 21
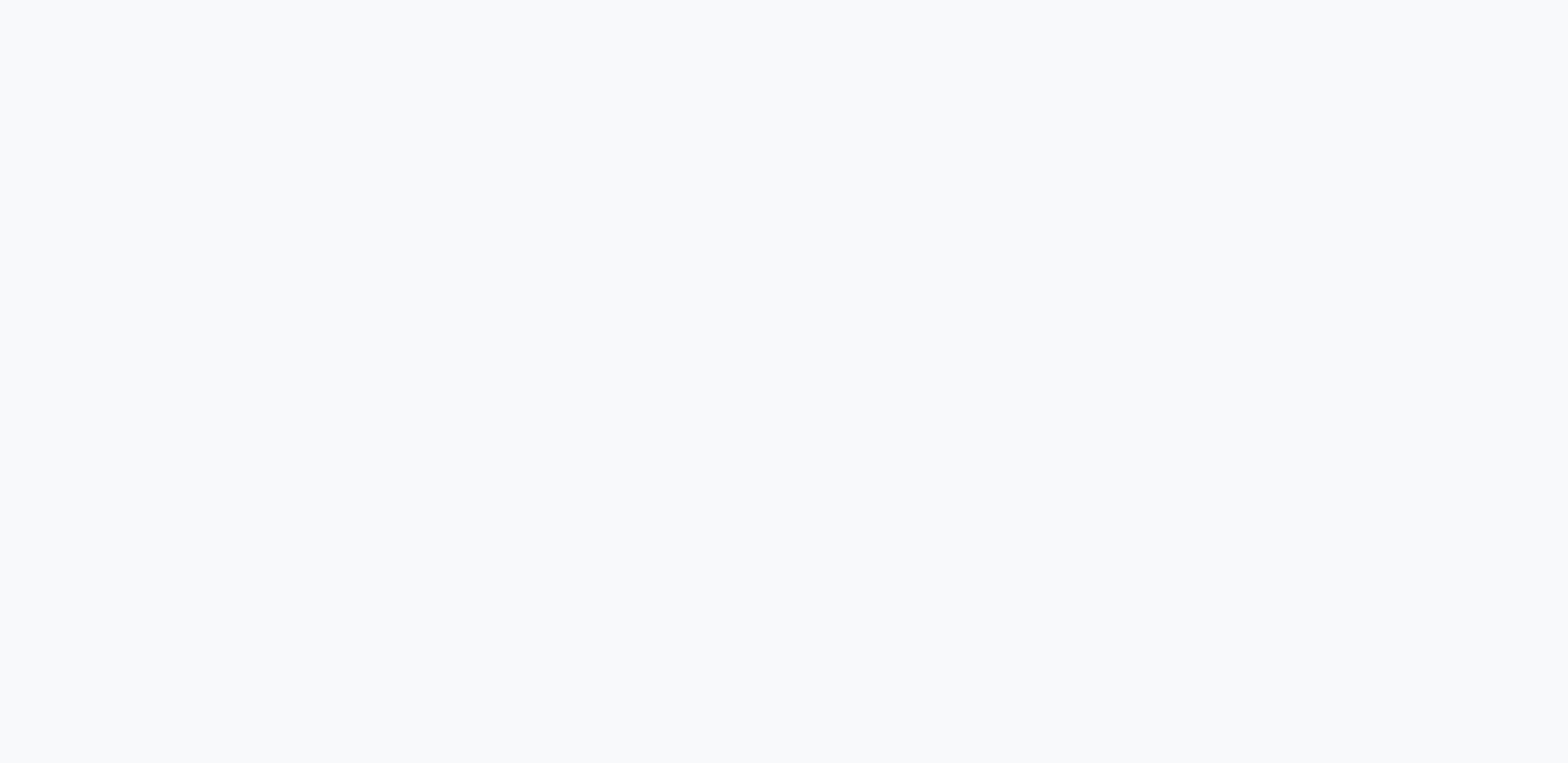
scroll to position [6856, 0]
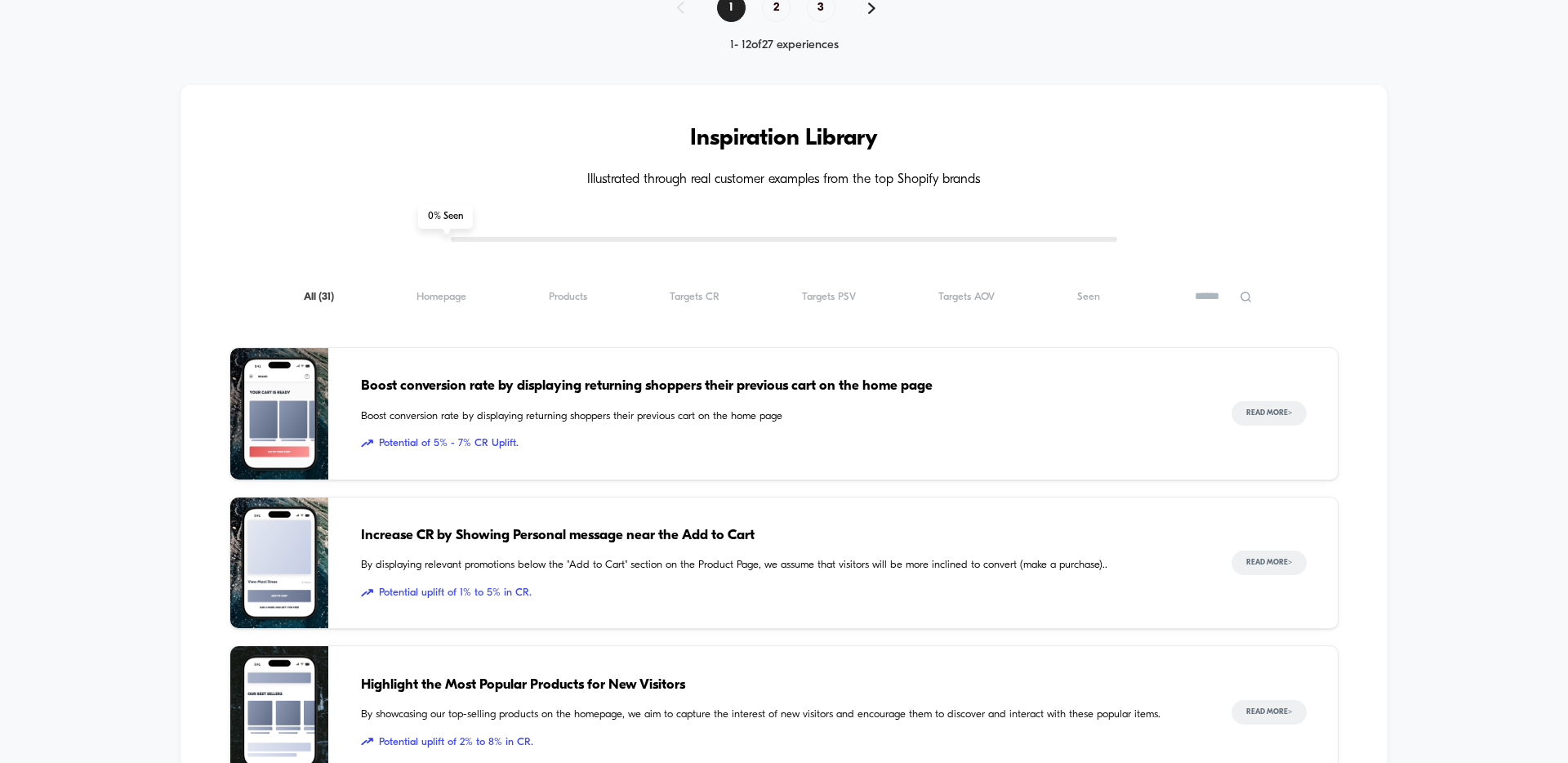
scroll to position [2244, 0]
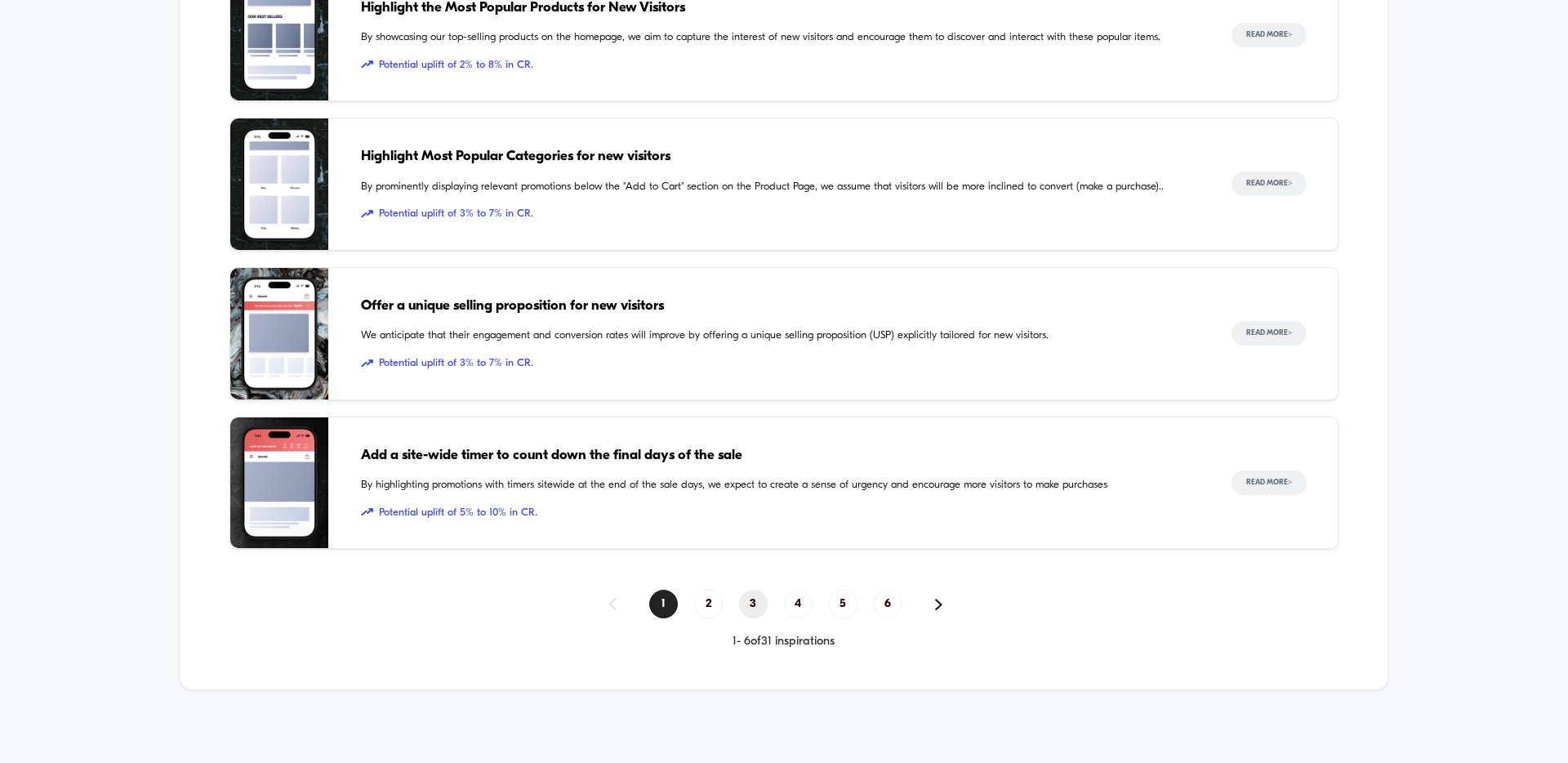
click at [750, 599] on span "3" at bounding box center [753, 604] width 29 height 29
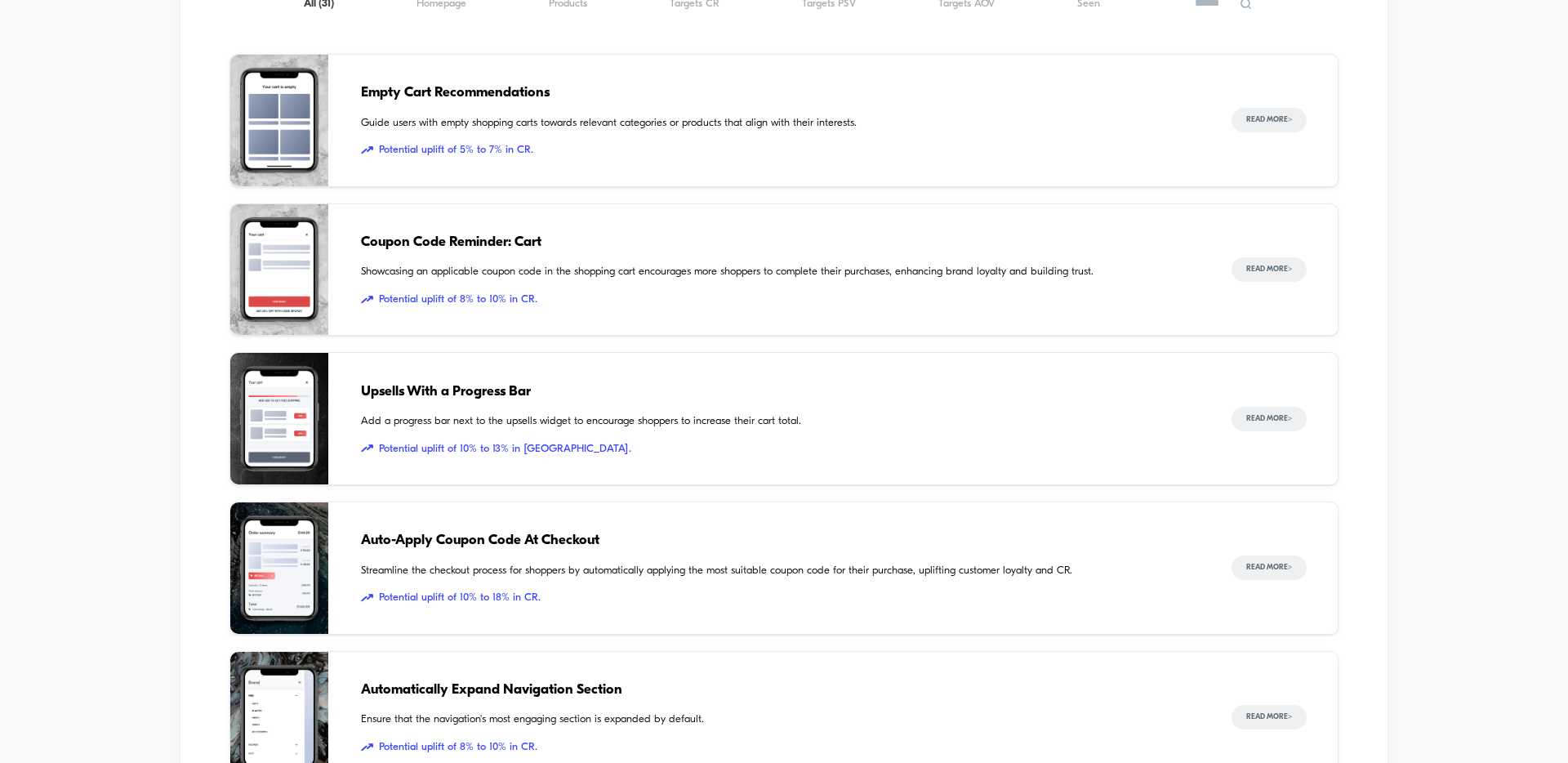
scroll to position [1885, 0]
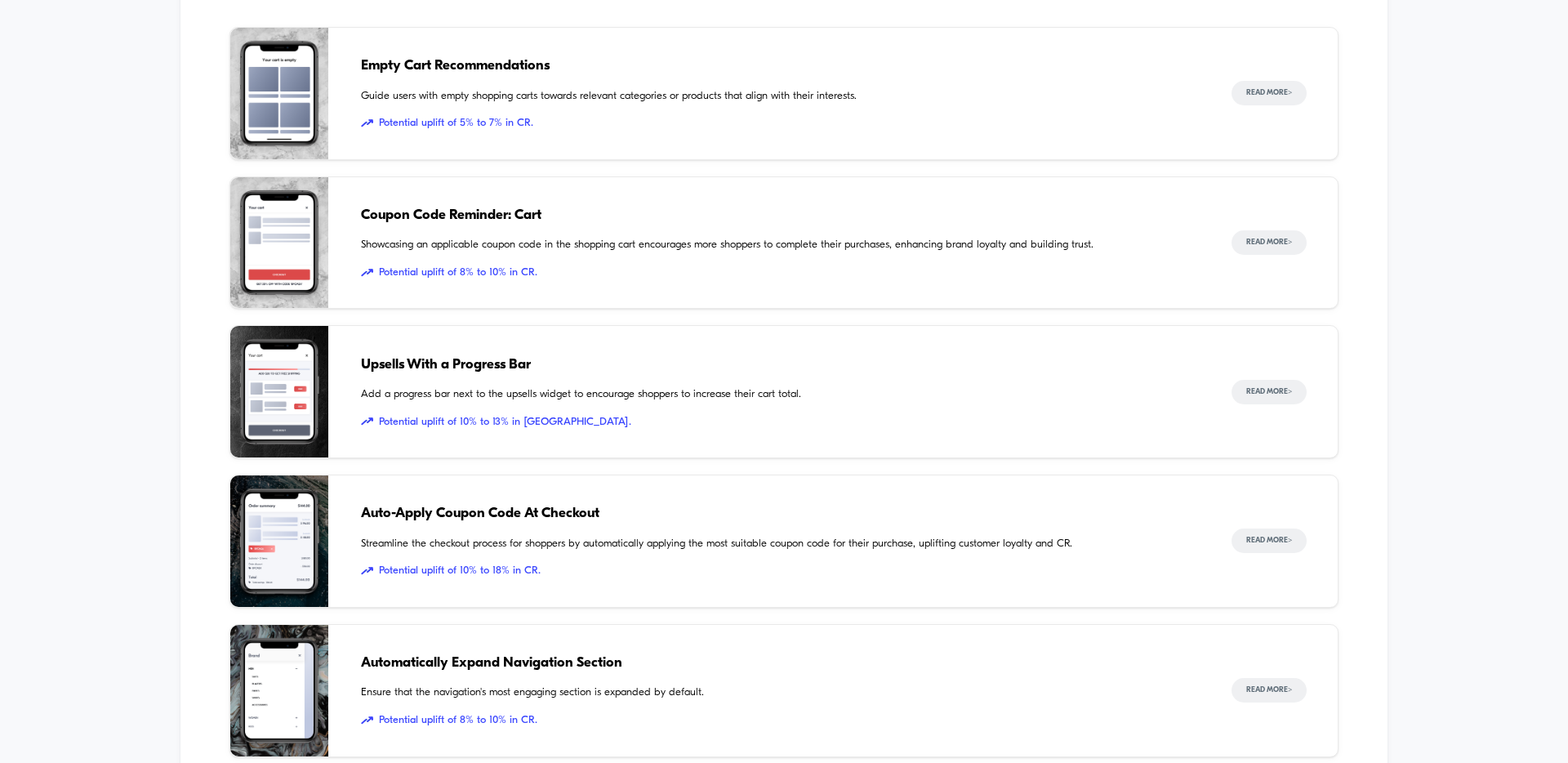
click at [748, 391] on span "Add a progress bar next to the upsells widget to encourage shoppers to increase…" at bounding box center [780, 394] width 838 height 16
